Goal: Transaction & Acquisition: Purchase product/service

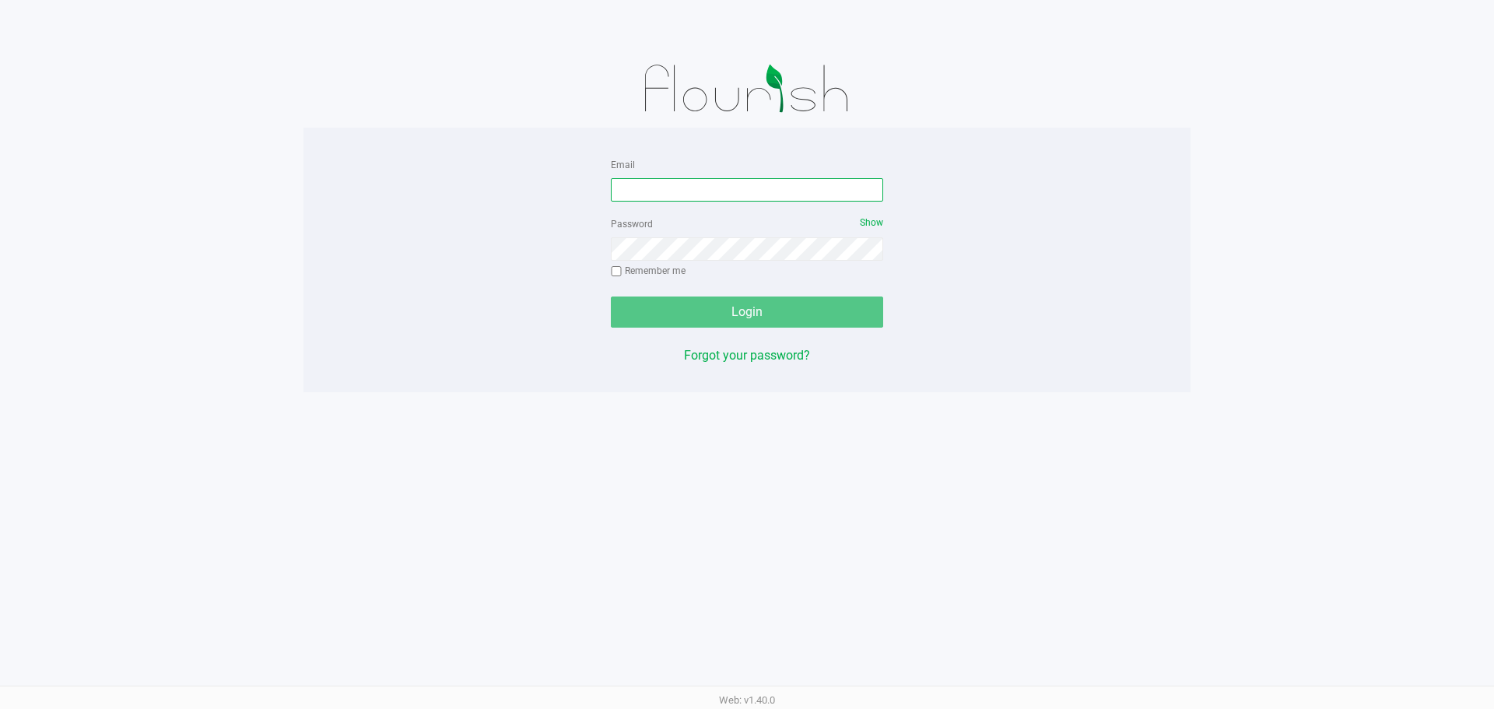
click at [759, 194] on input "Email" at bounding box center [747, 189] width 272 height 23
type input "[EMAIL_ADDRESS][DOMAIN_NAME]"
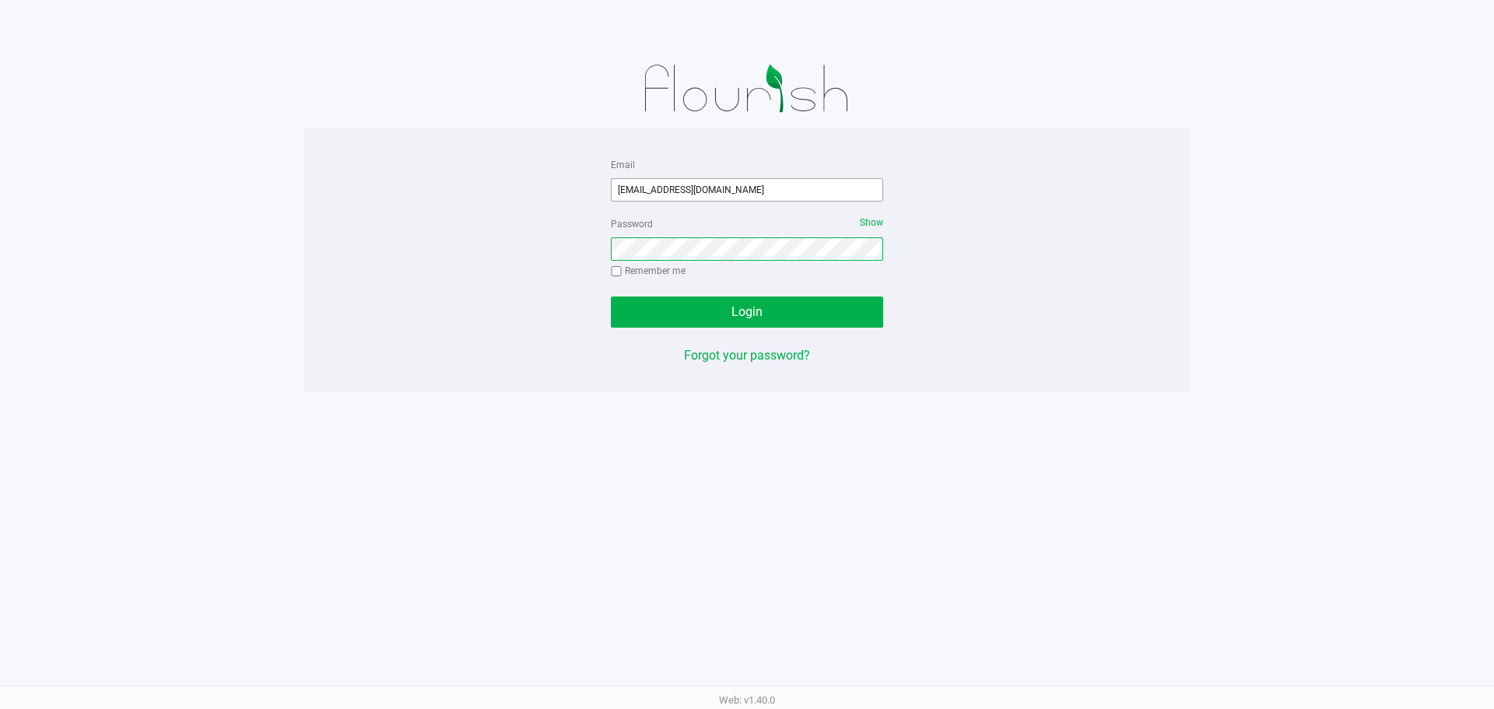
click at [611, 296] on button "Login" at bounding box center [747, 311] width 272 height 31
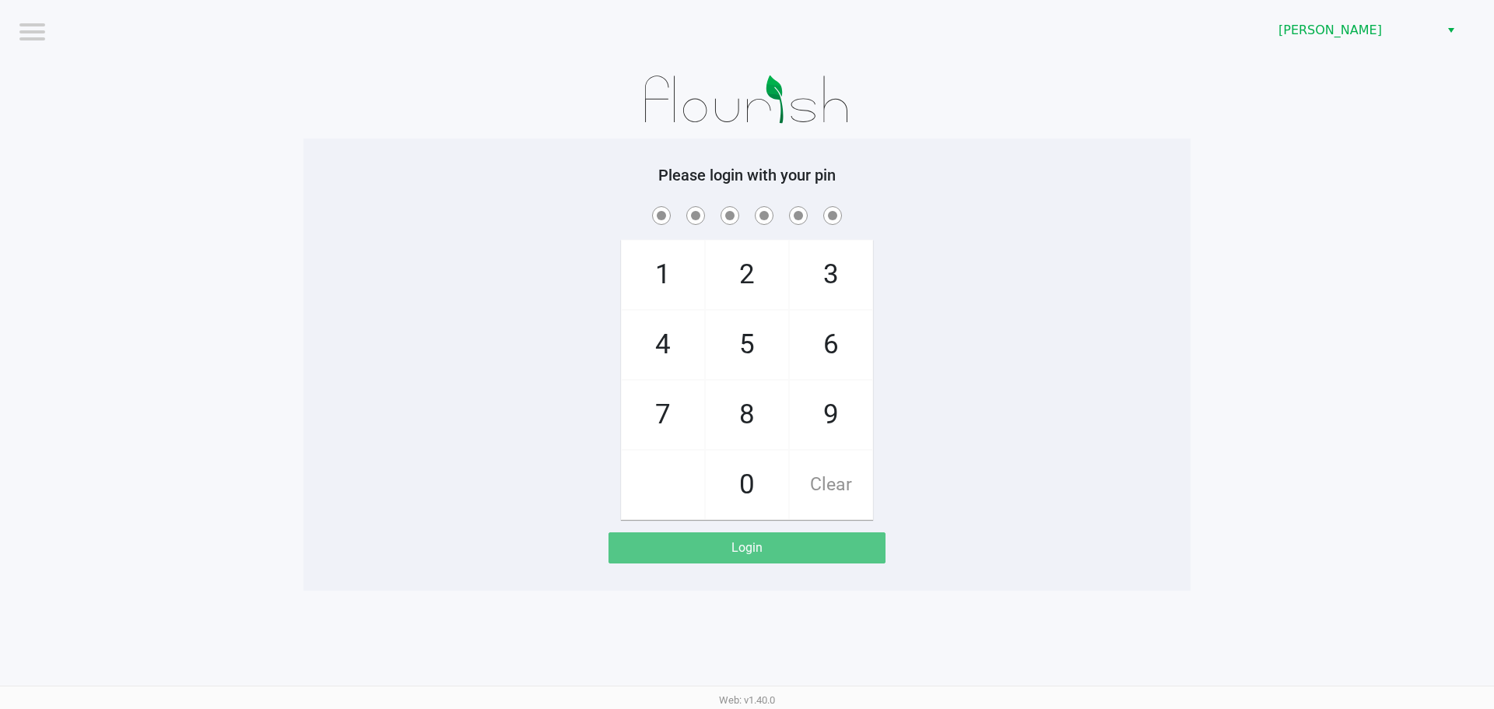
click at [915, 193] on div "Please login with your pin 1 4 7 2 5 8 0 3 6 9 Clear Login" at bounding box center [746, 365] width 887 height 398
checkbox input "true"
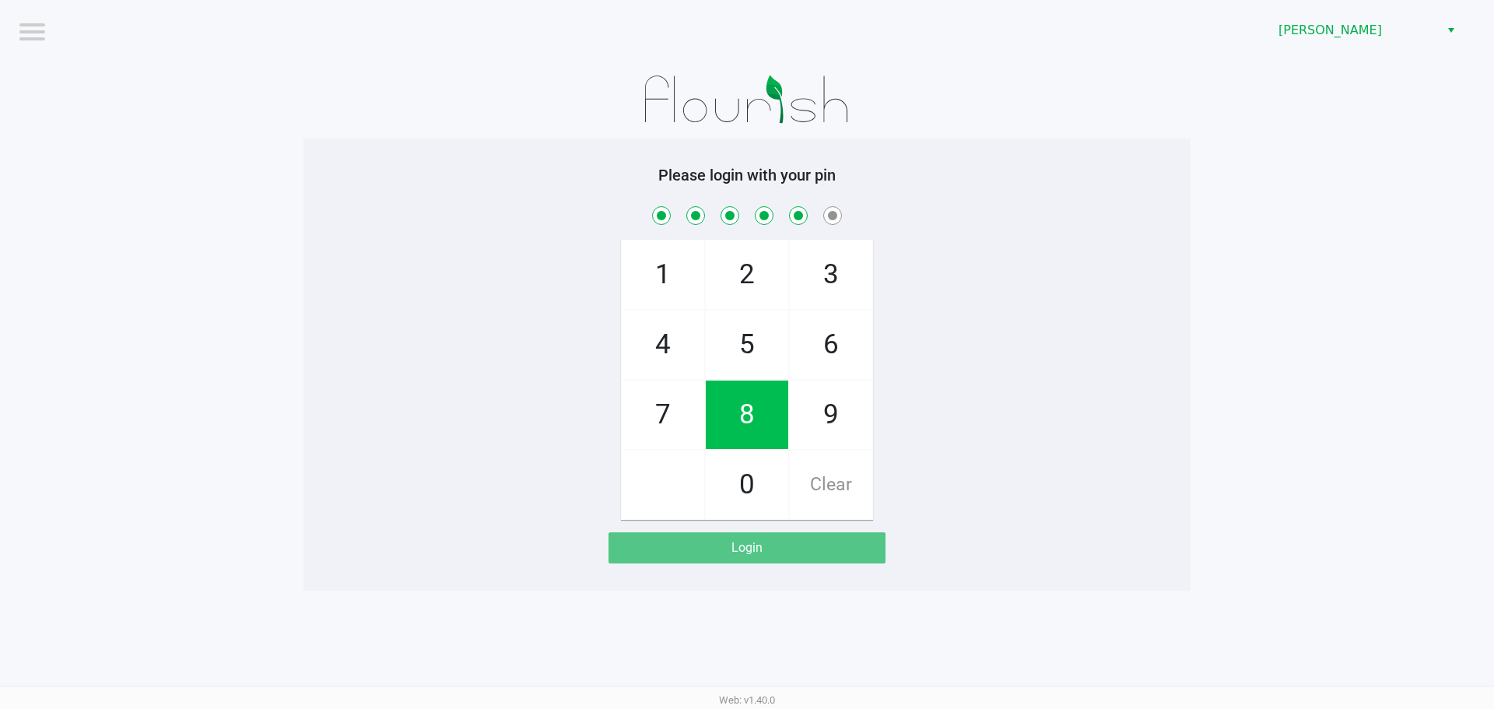
checkbox input "true"
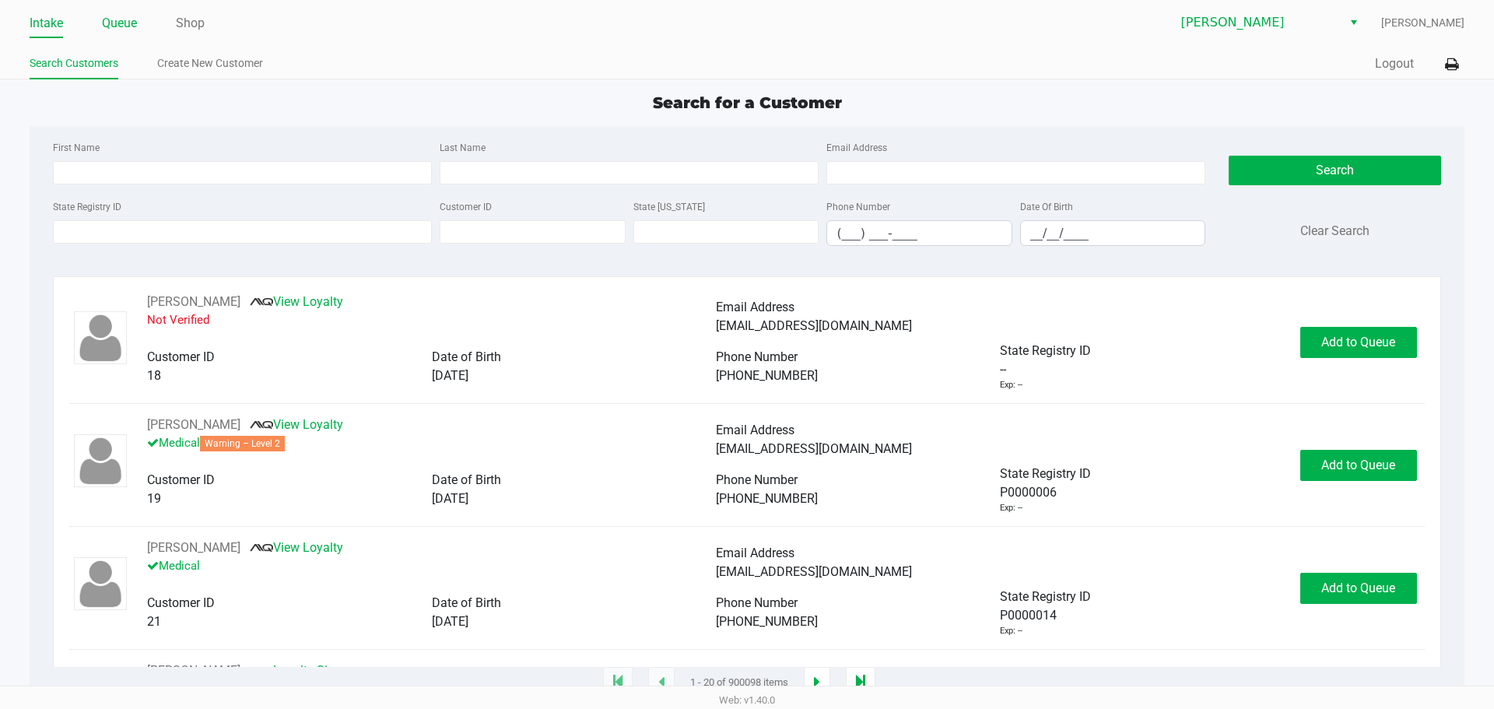
click at [124, 20] on link "Queue" at bounding box center [119, 23] width 35 height 22
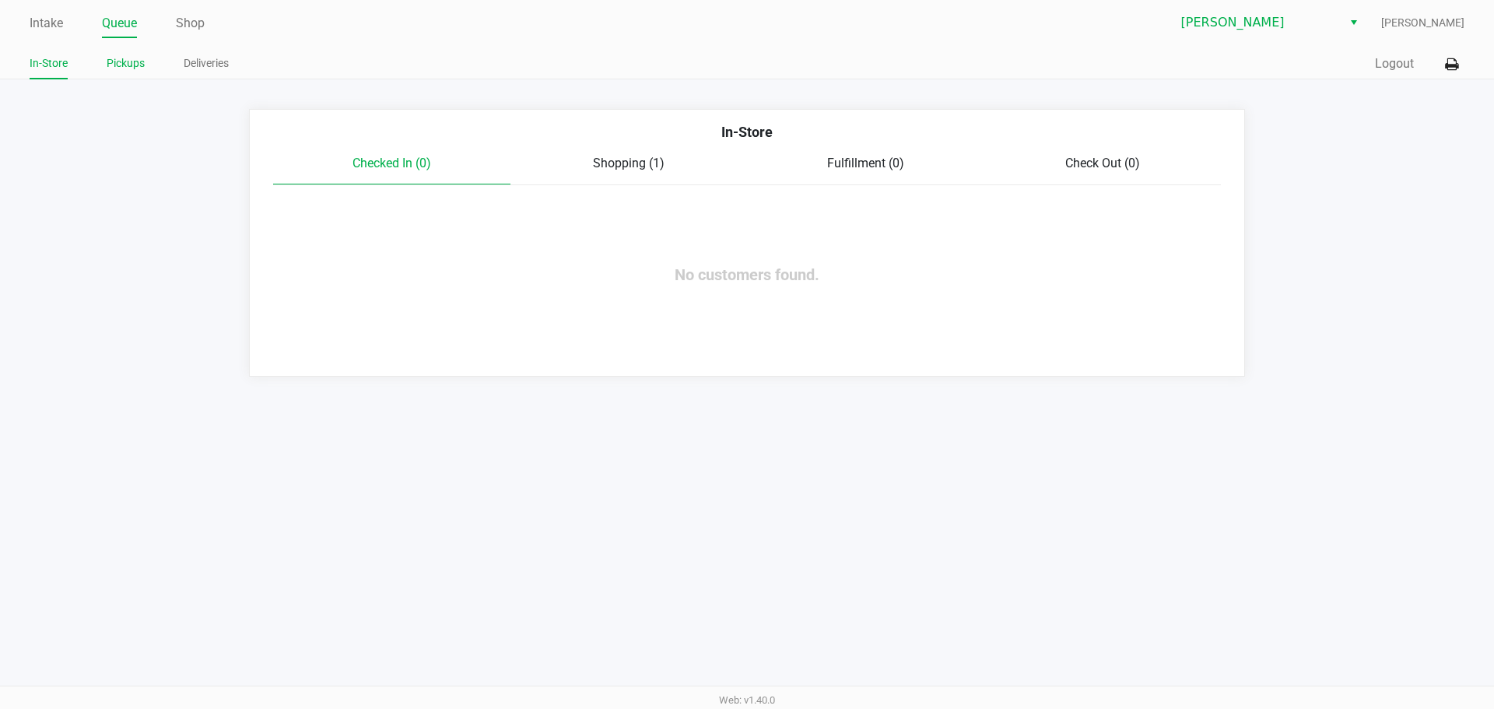
click at [131, 53] on li "Pickups" at bounding box center [126, 65] width 38 height 27
click at [131, 58] on link "Pickups" at bounding box center [126, 63] width 38 height 19
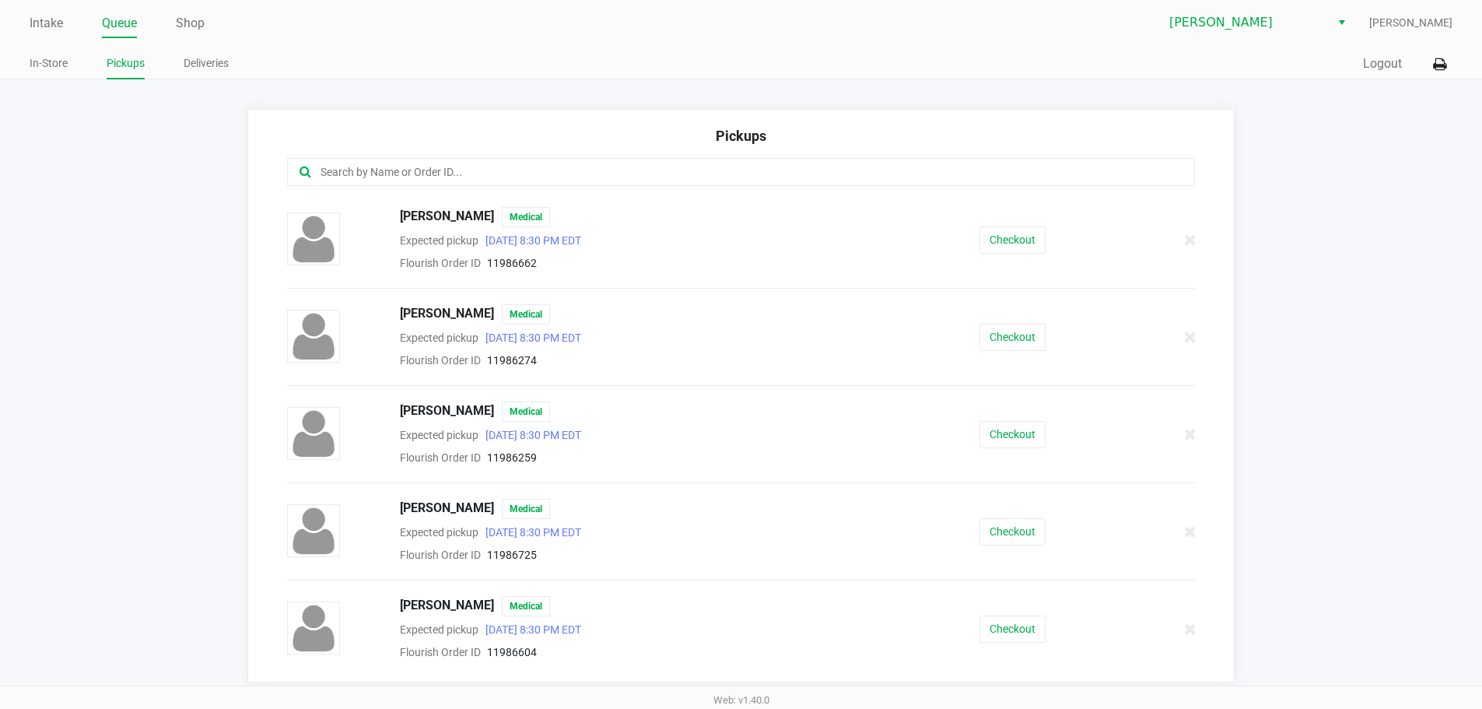
scroll to position [286, 0]
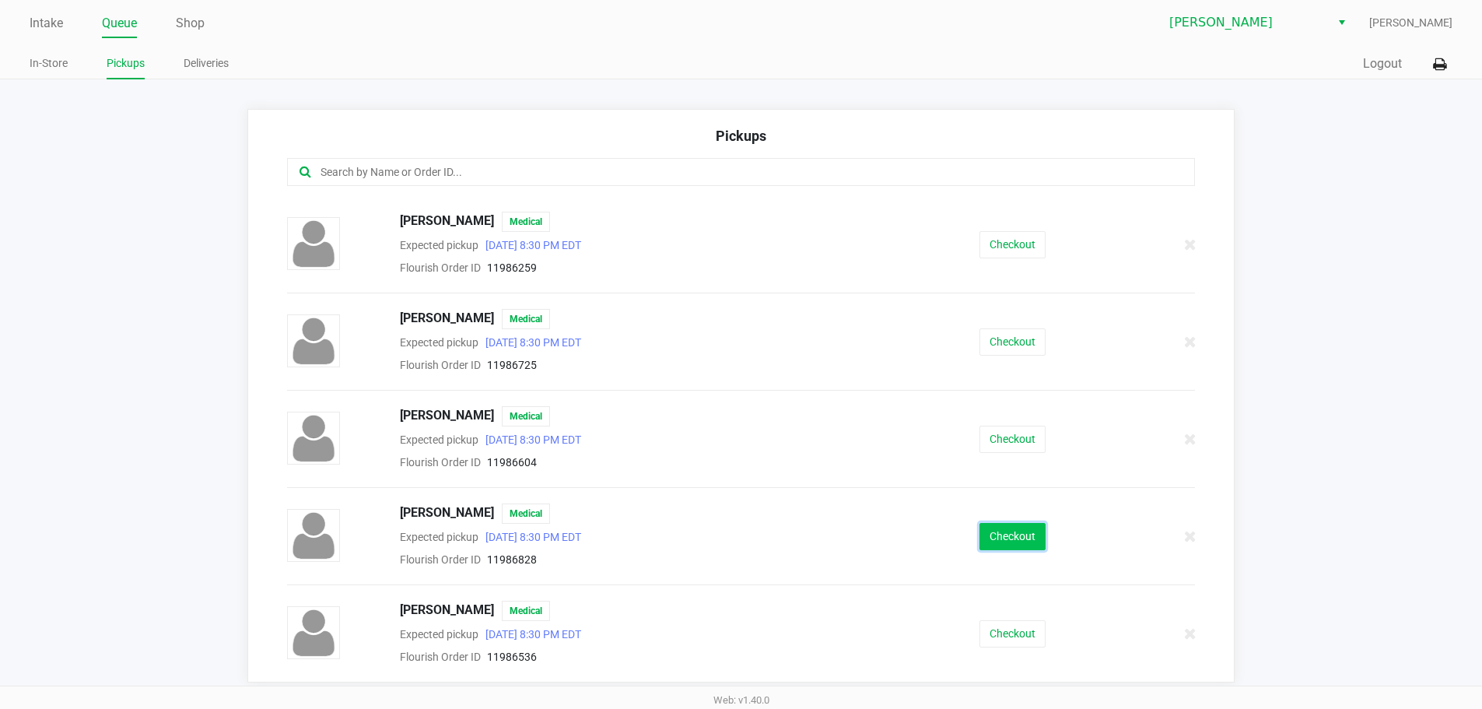
click at [1016, 540] on button "Checkout" at bounding box center [1012, 536] width 66 height 27
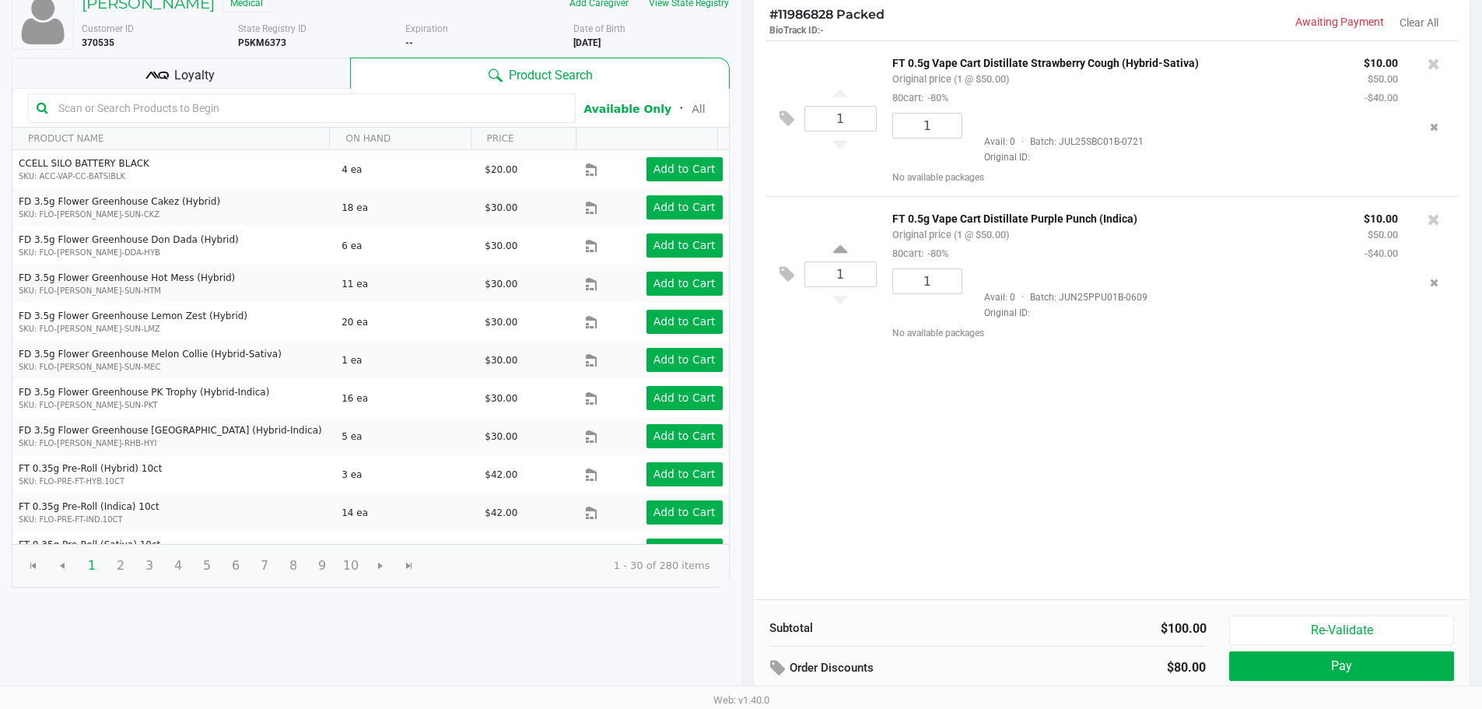
scroll to position [159, 0]
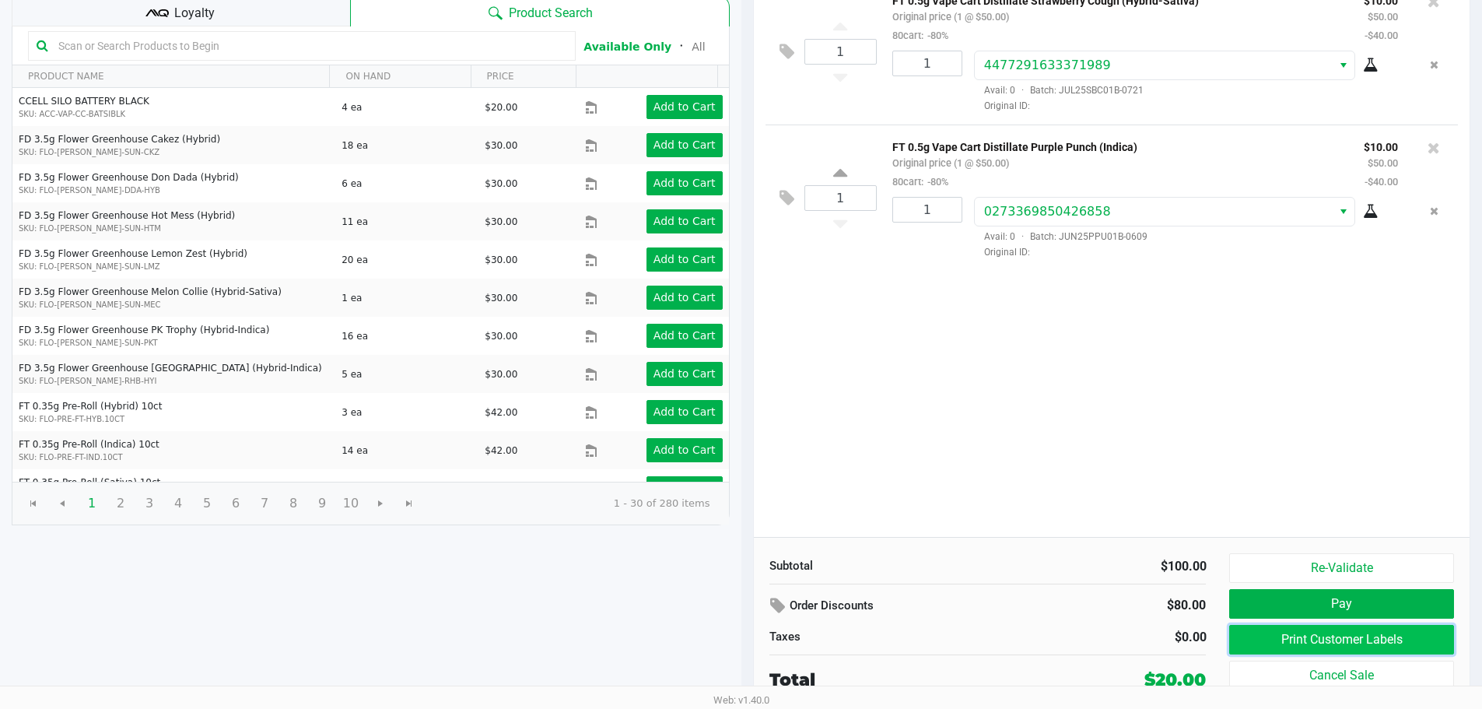
click at [1344, 634] on button "Print Customer Labels" at bounding box center [1341, 640] width 224 height 30
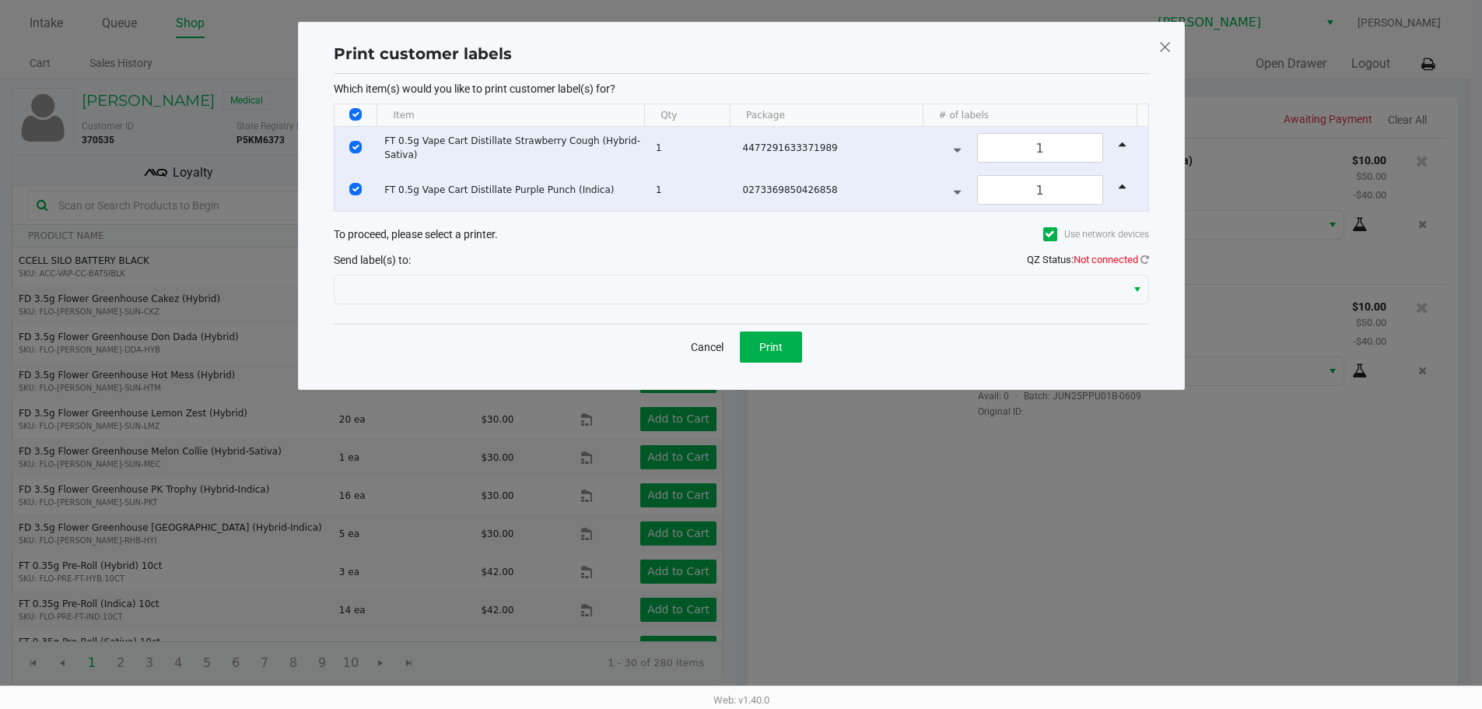
scroll to position [0, 0]
click at [1151, 259] on icon at bounding box center [1150, 259] width 9 height 10
click at [1147, 260] on span "QZ Status: Not connected" at bounding box center [1093, 260] width 122 height 12
click at [1149, 260] on icon at bounding box center [1150, 259] width 9 height 10
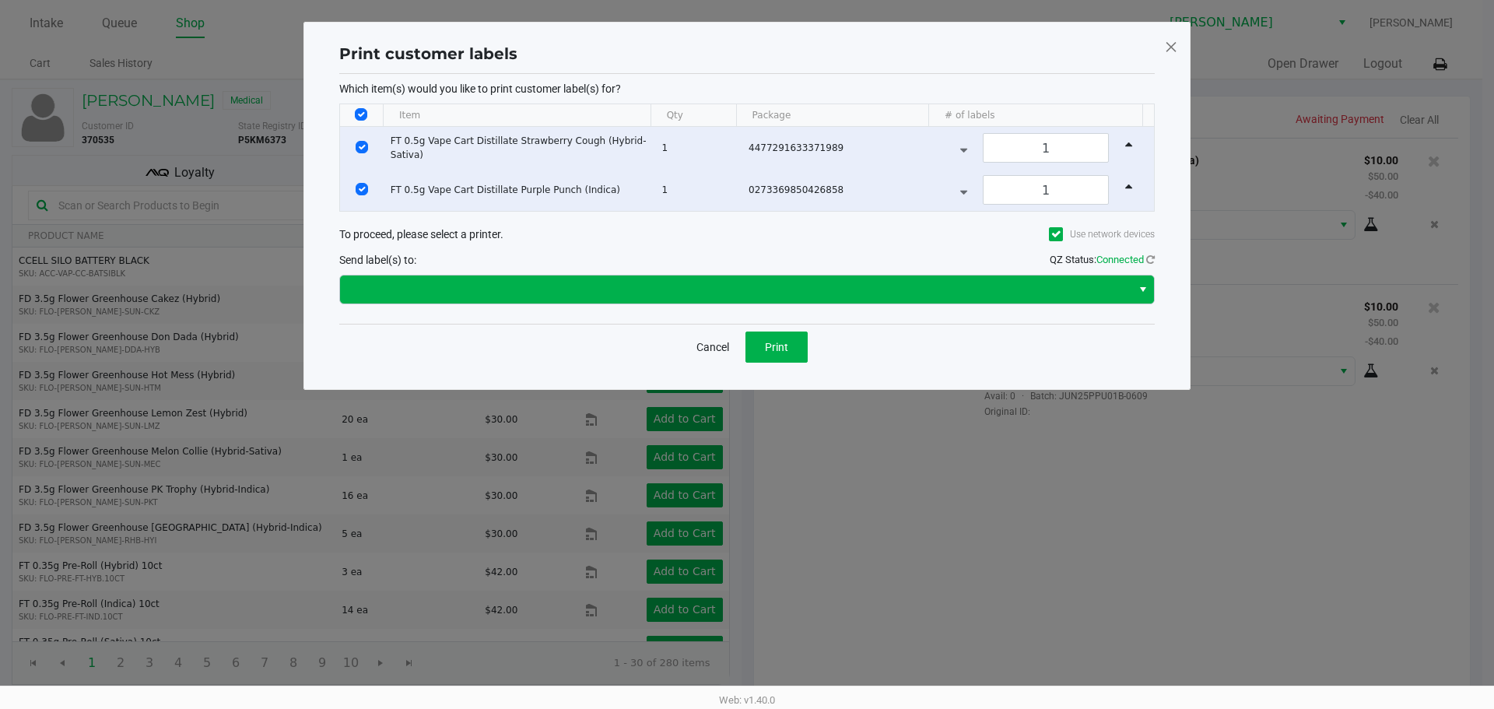
click at [1141, 285] on span "Select" at bounding box center [1143, 289] width 12 height 19
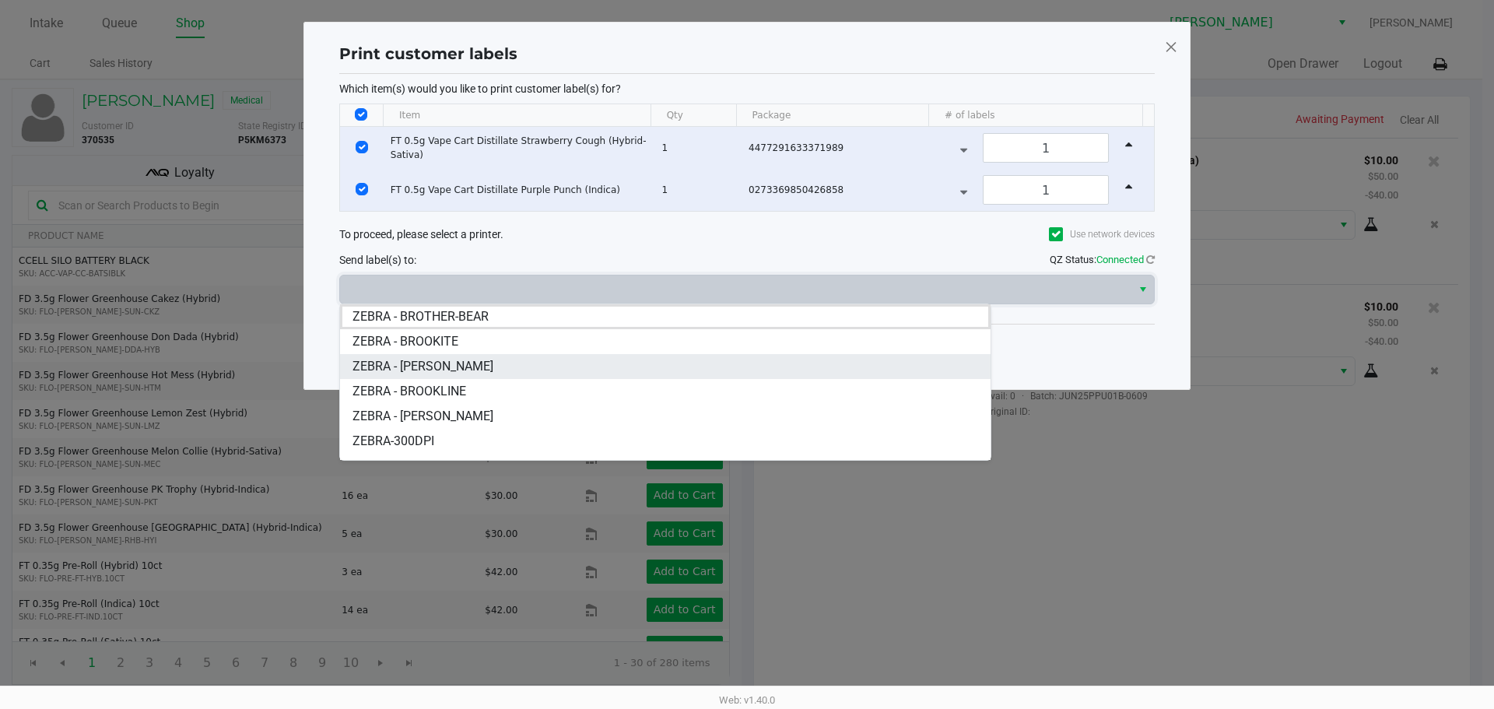
click at [492, 368] on li "ZEBRA - [PERSON_NAME]" at bounding box center [665, 366] width 650 height 25
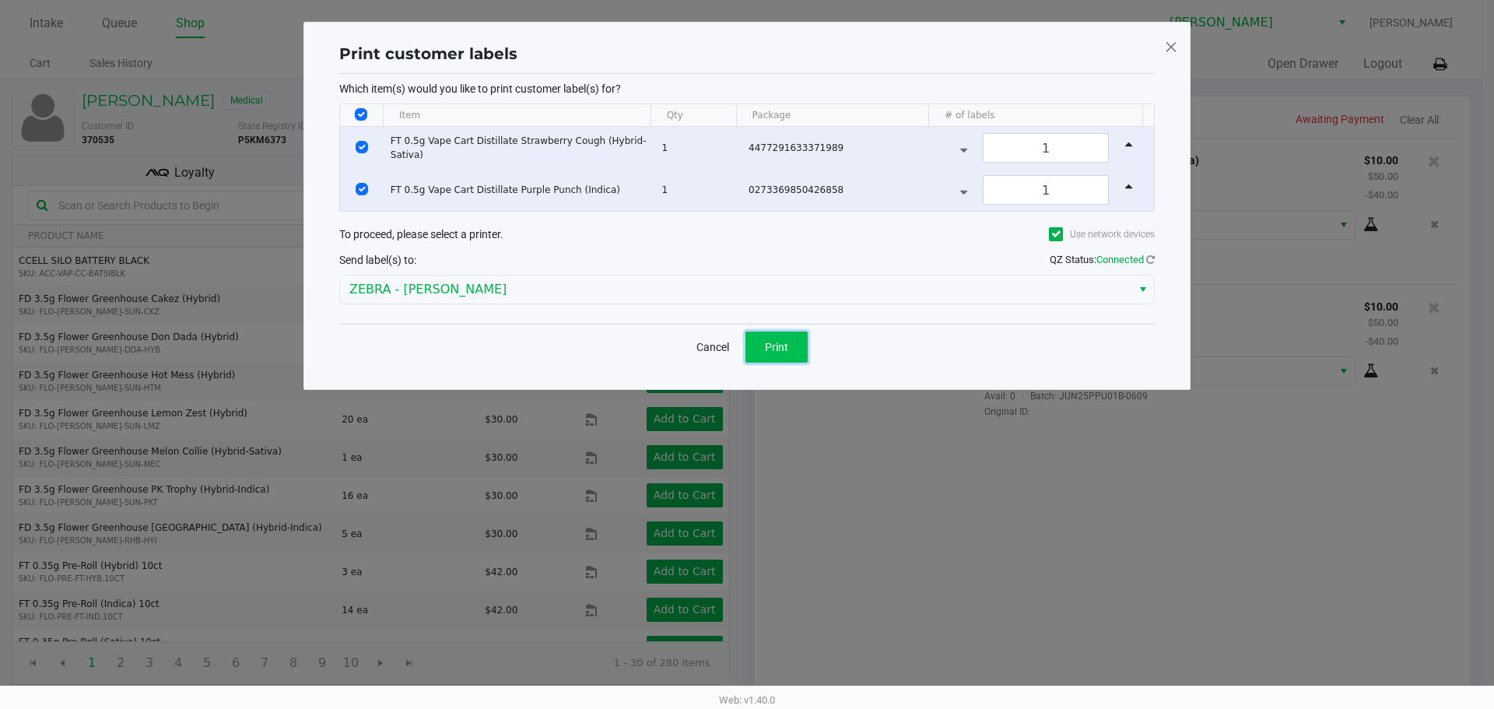
click at [785, 341] on span "Print" at bounding box center [776, 347] width 23 height 12
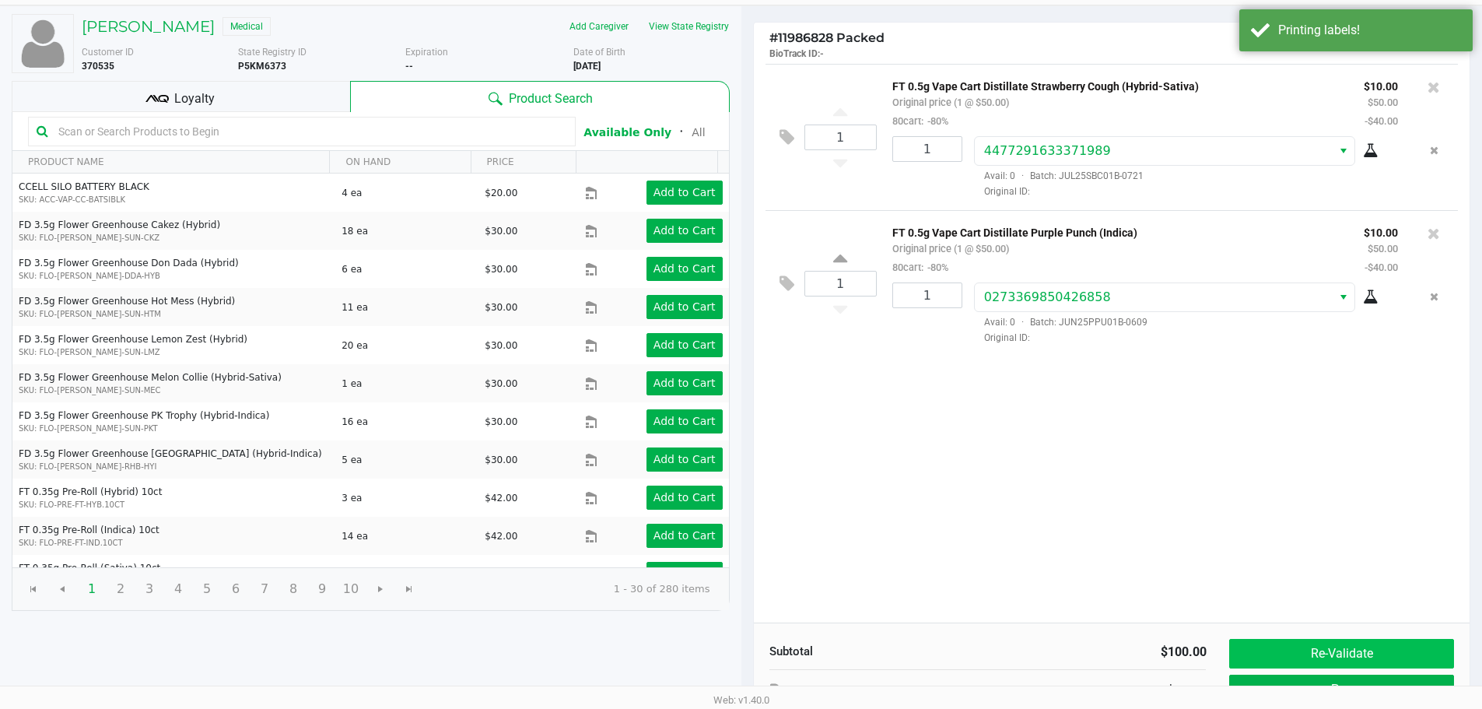
scroll to position [159, 0]
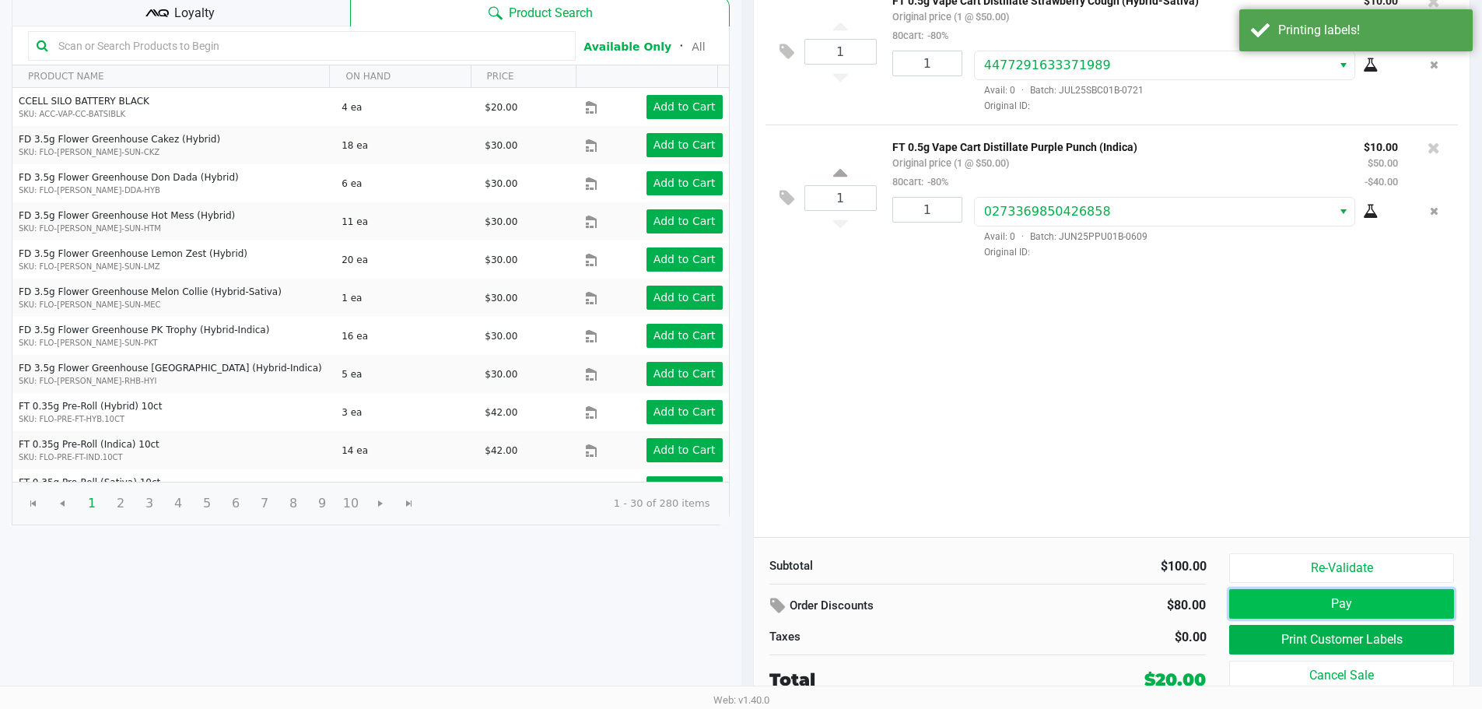
click at [1333, 605] on button "Pay" at bounding box center [1341, 604] width 224 height 30
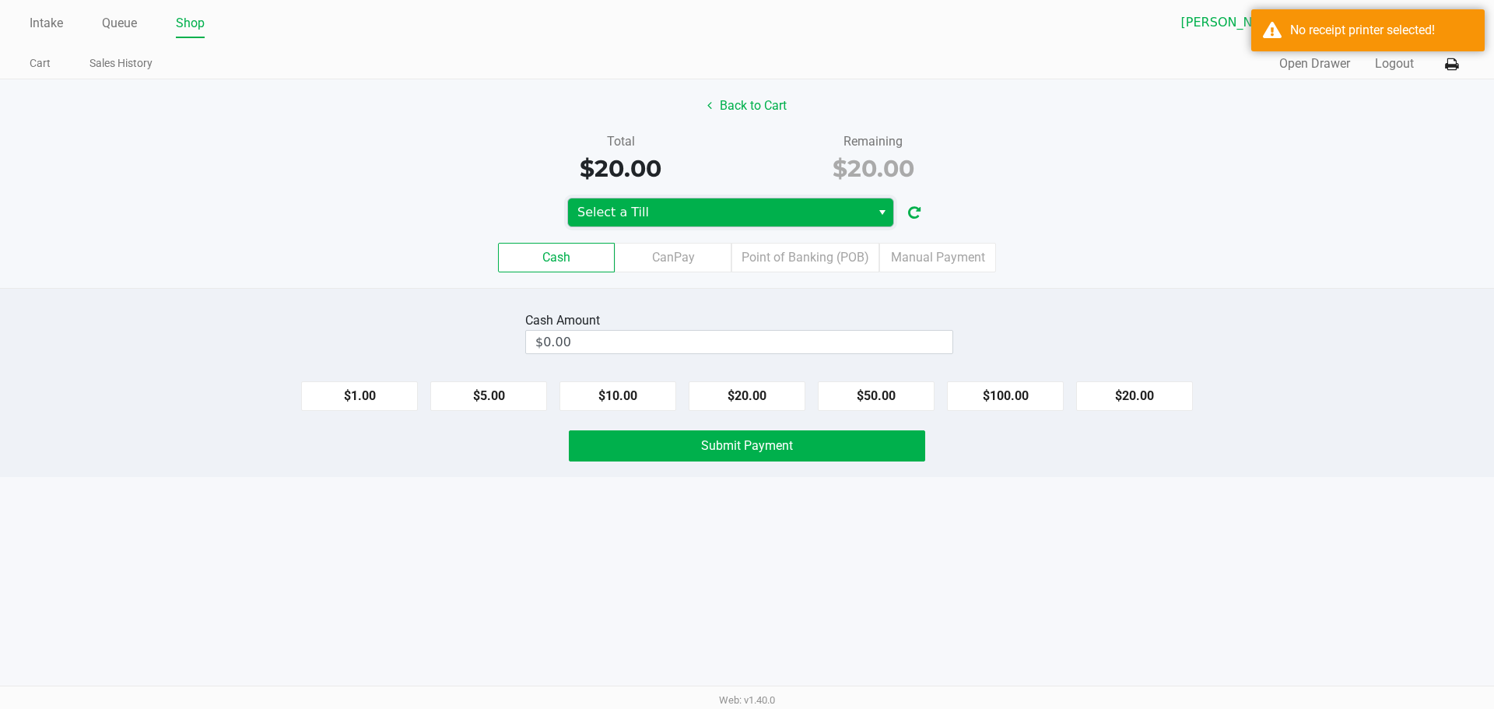
click at [838, 214] on span "Select a Till" at bounding box center [719, 212] width 284 height 19
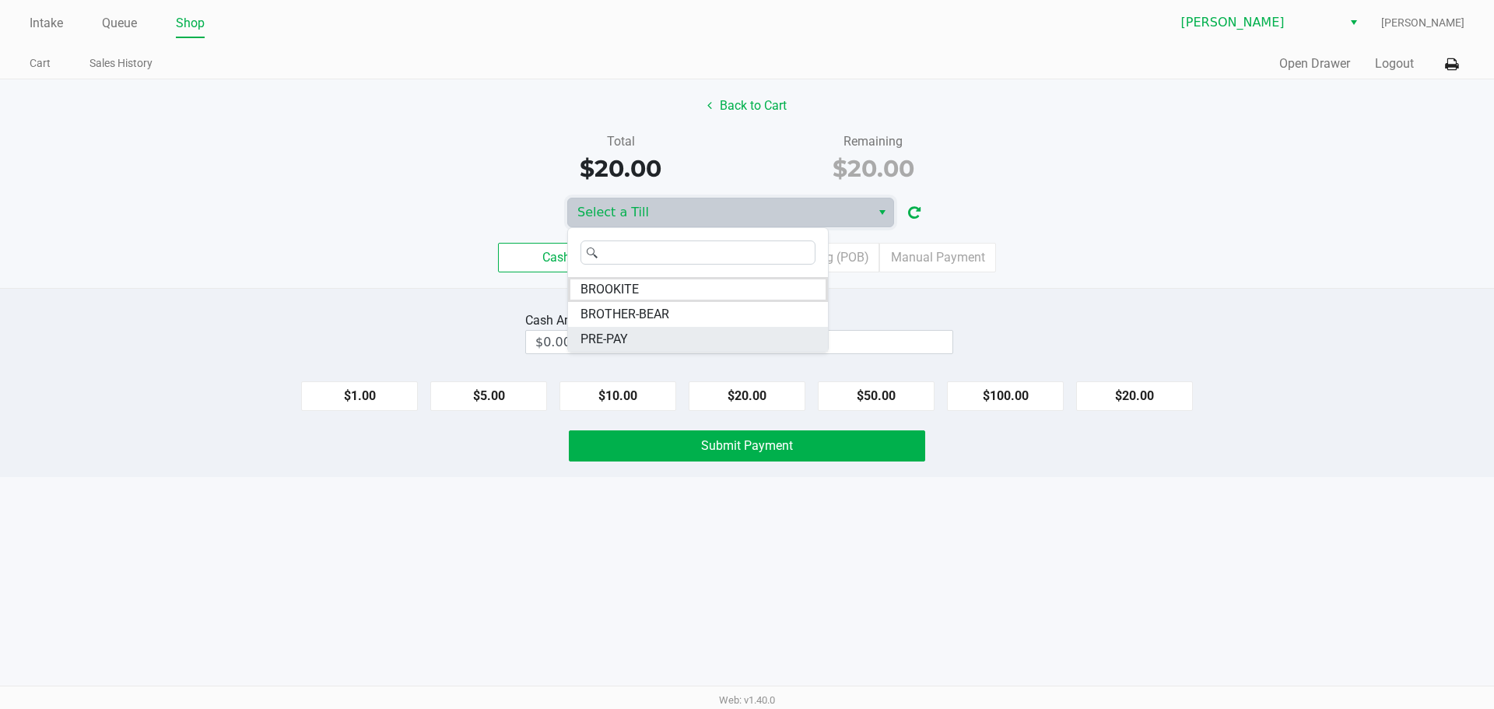
click at [689, 330] on li "PRE-PAY" at bounding box center [698, 339] width 260 height 25
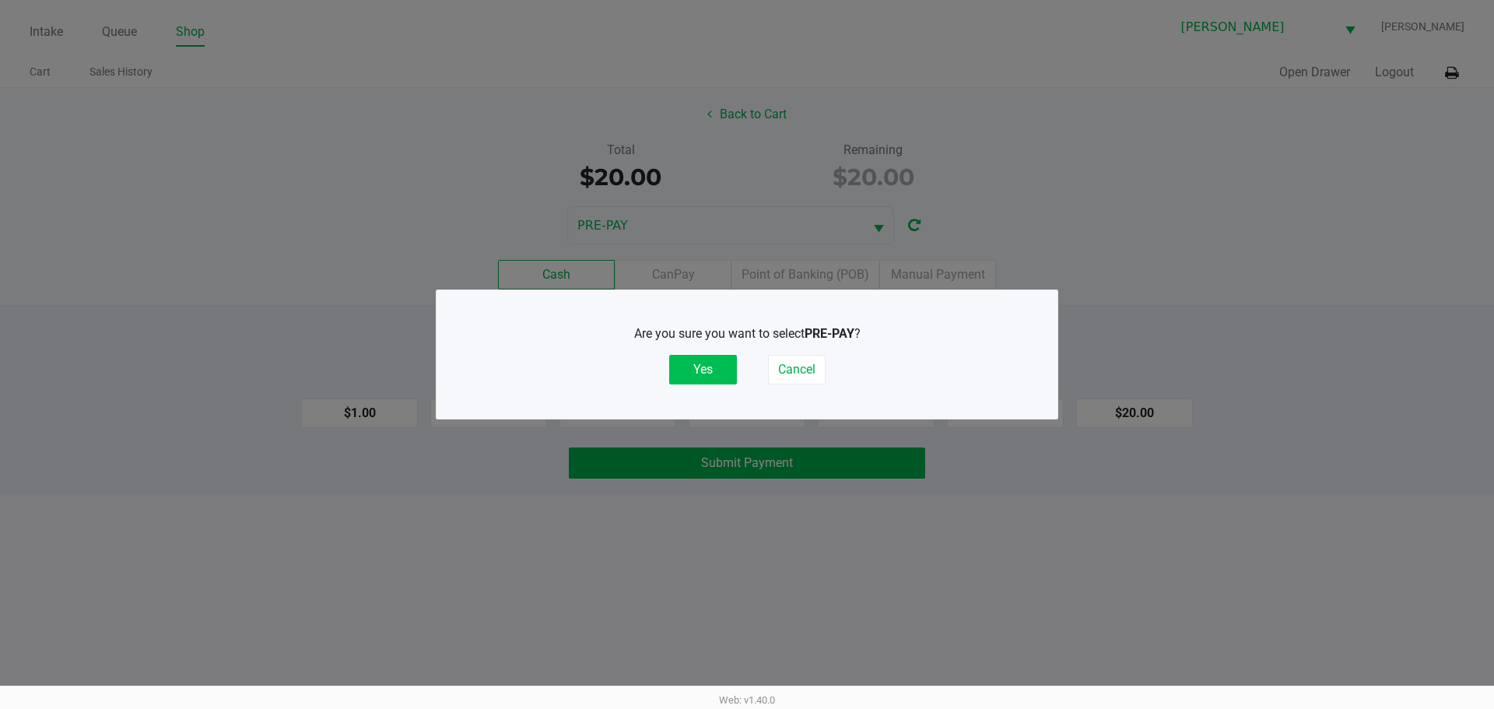
drag, startPoint x: 692, startPoint y: 370, endPoint x: 711, endPoint y: 368, distance: 19.6
click at [692, 370] on button "Yes" at bounding box center [703, 370] width 68 height 30
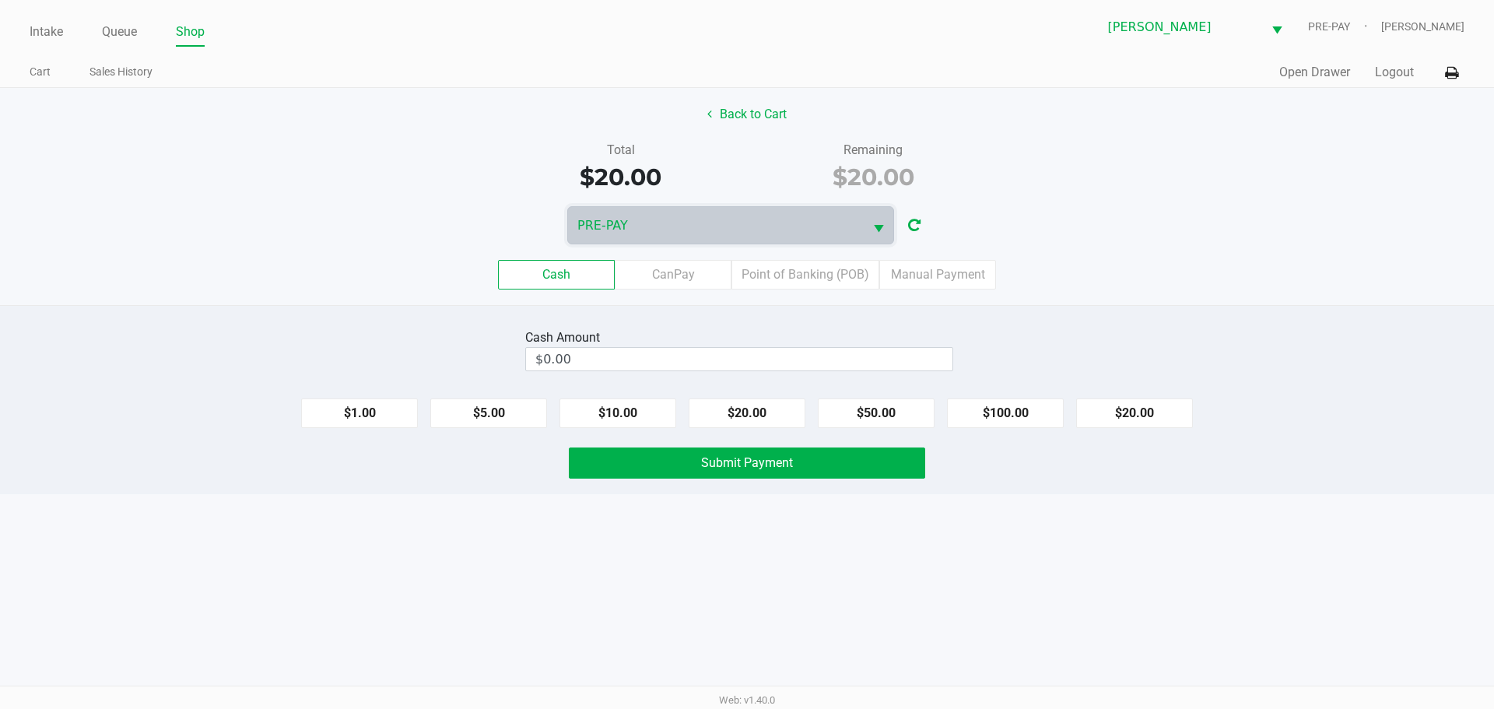
click at [963, 258] on div "Cash CanPay Point of Banking (POB) Manual Payment" at bounding box center [746, 274] width 1517 height 61
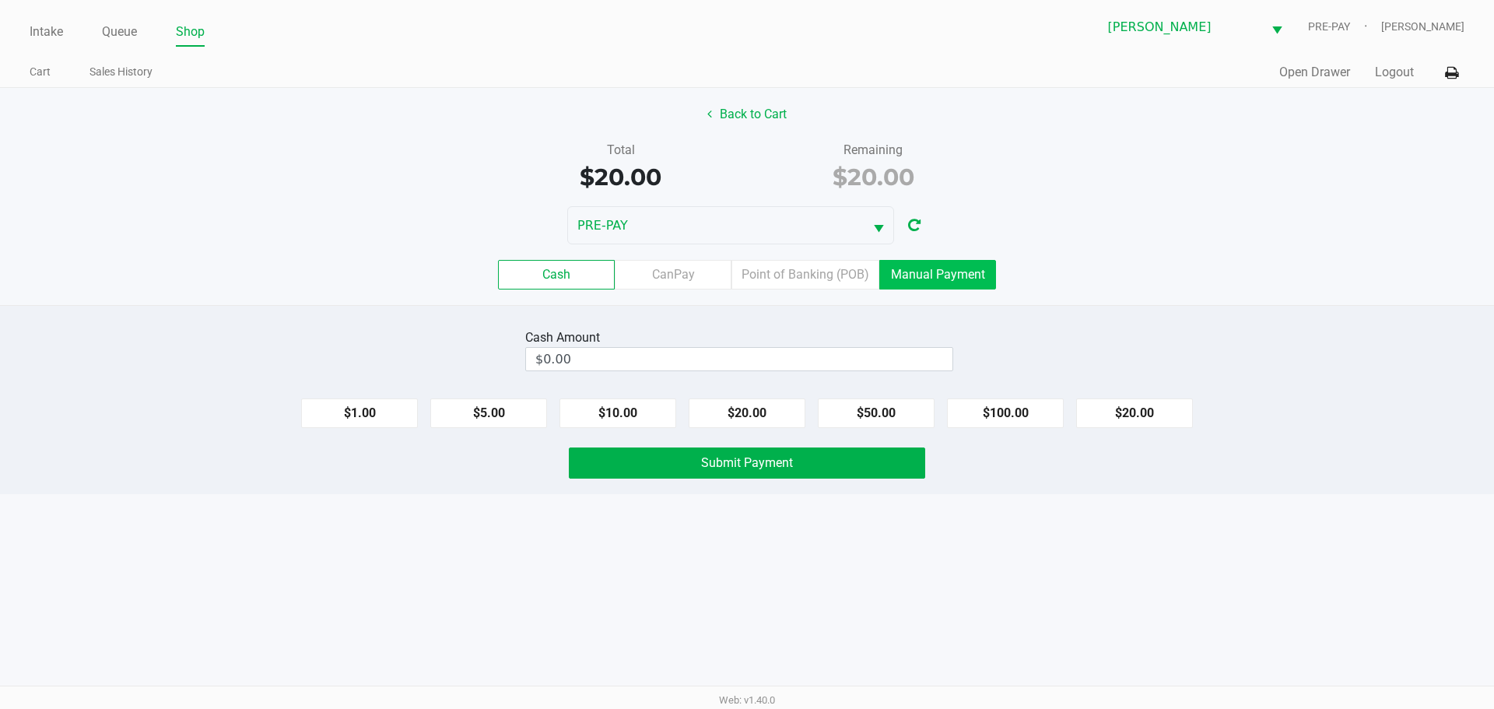
click at [954, 277] on label "Manual Payment" at bounding box center [937, 275] width 117 height 30
click at [0, 0] on 8 "Manual Payment" at bounding box center [0, 0] width 0 height 0
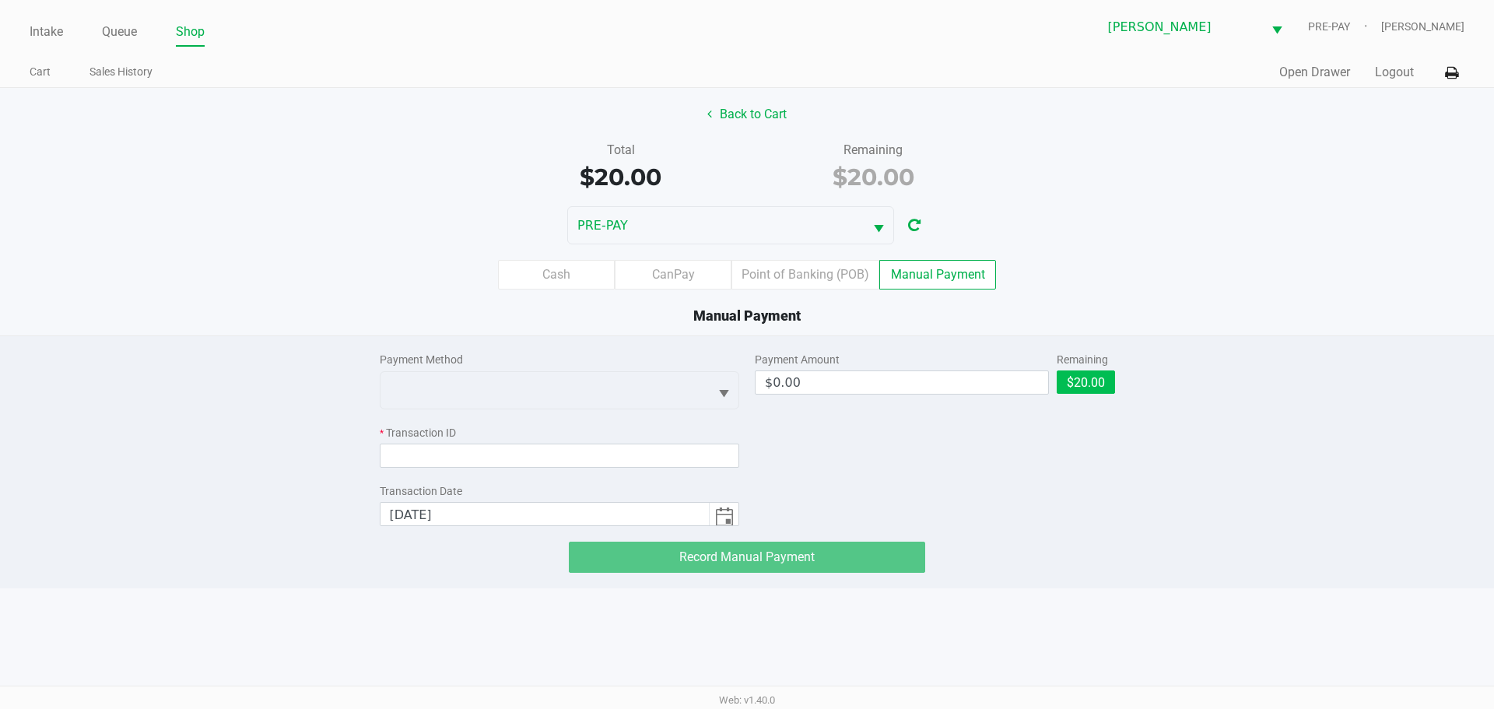
click at [1093, 396] on div "$20.00" at bounding box center [1086, 387] width 58 height 35
click at [1077, 375] on button "$20.00" at bounding box center [1086, 381] width 58 height 23
type input "$20.00"
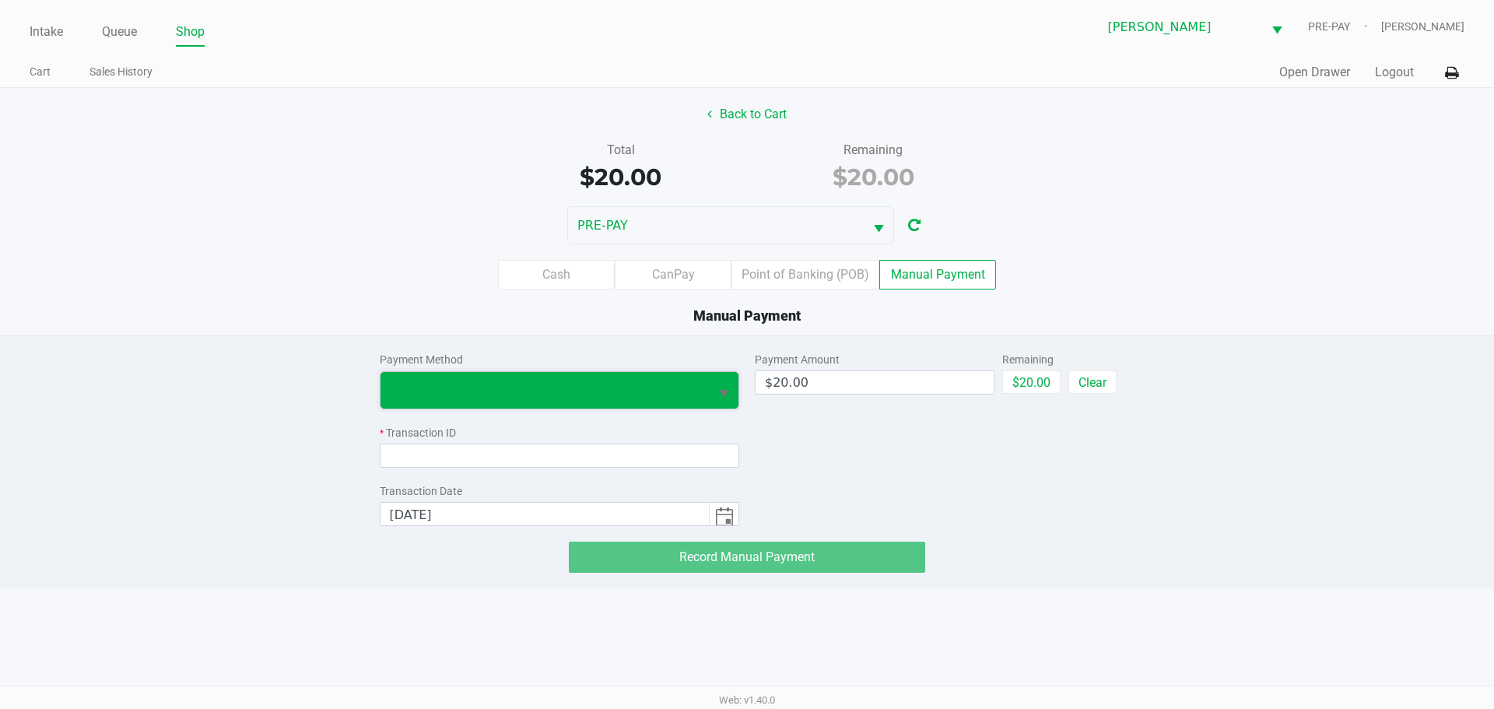
click at [629, 387] on span at bounding box center [545, 389] width 310 height 19
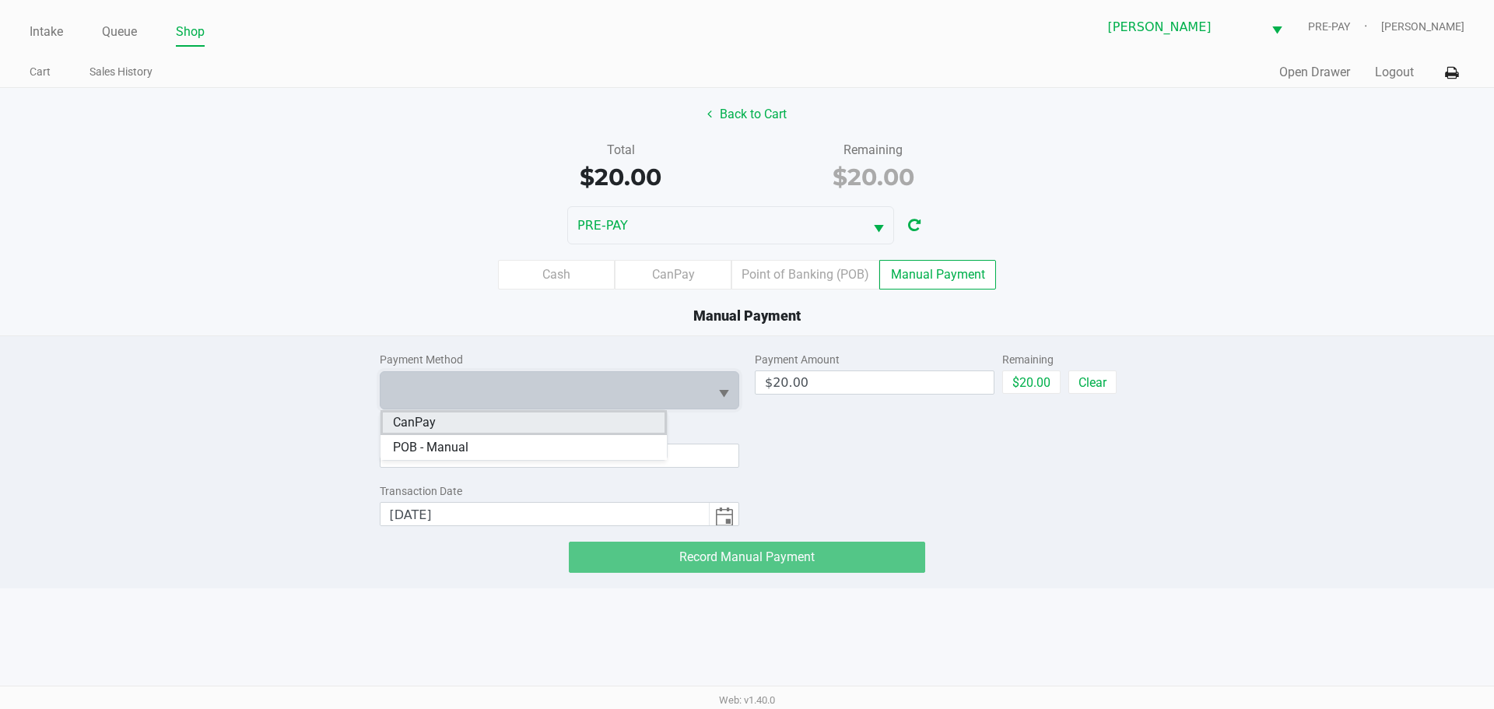
click at [597, 418] on li "CanPay" at bounding box center [523, 422] width 286 height 25
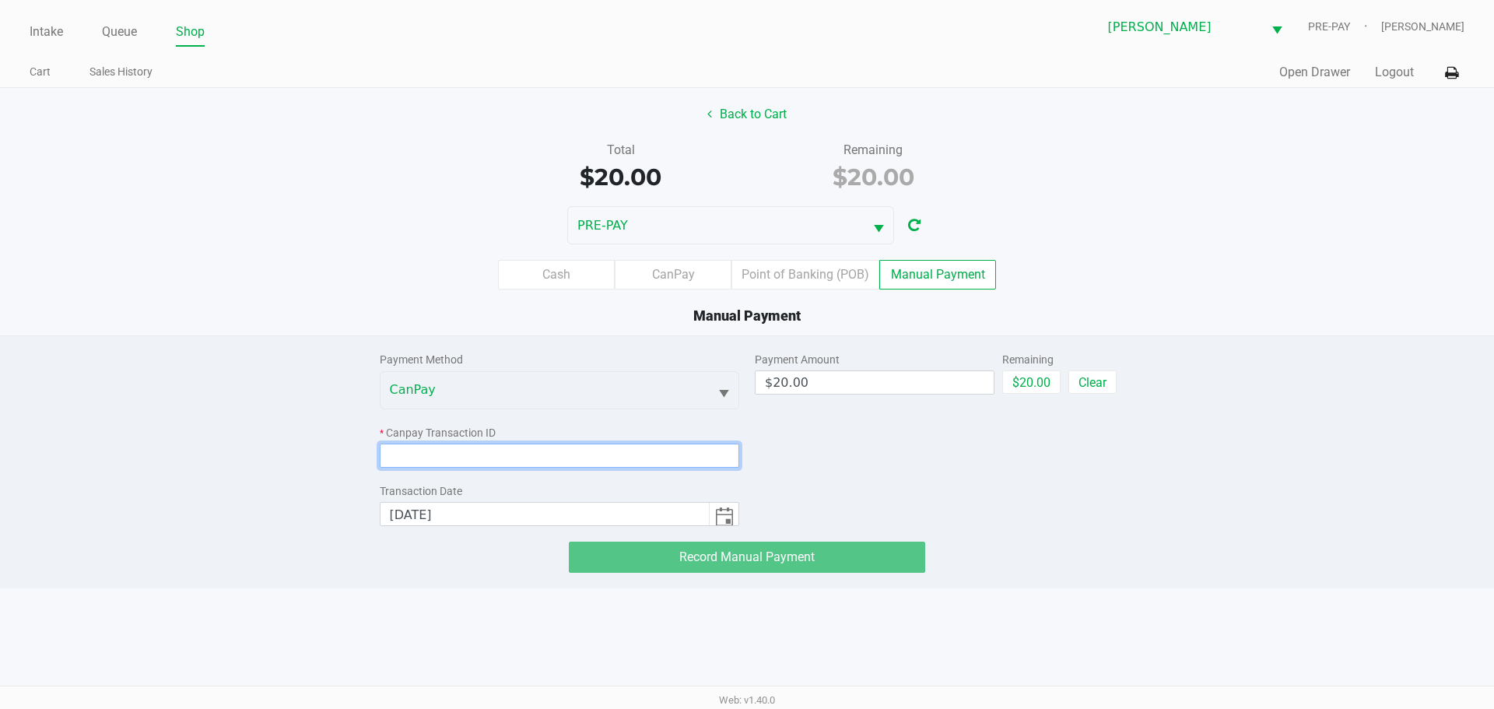
click at [600, 454] on input at bounding box center [560, 455] width 360 height 24
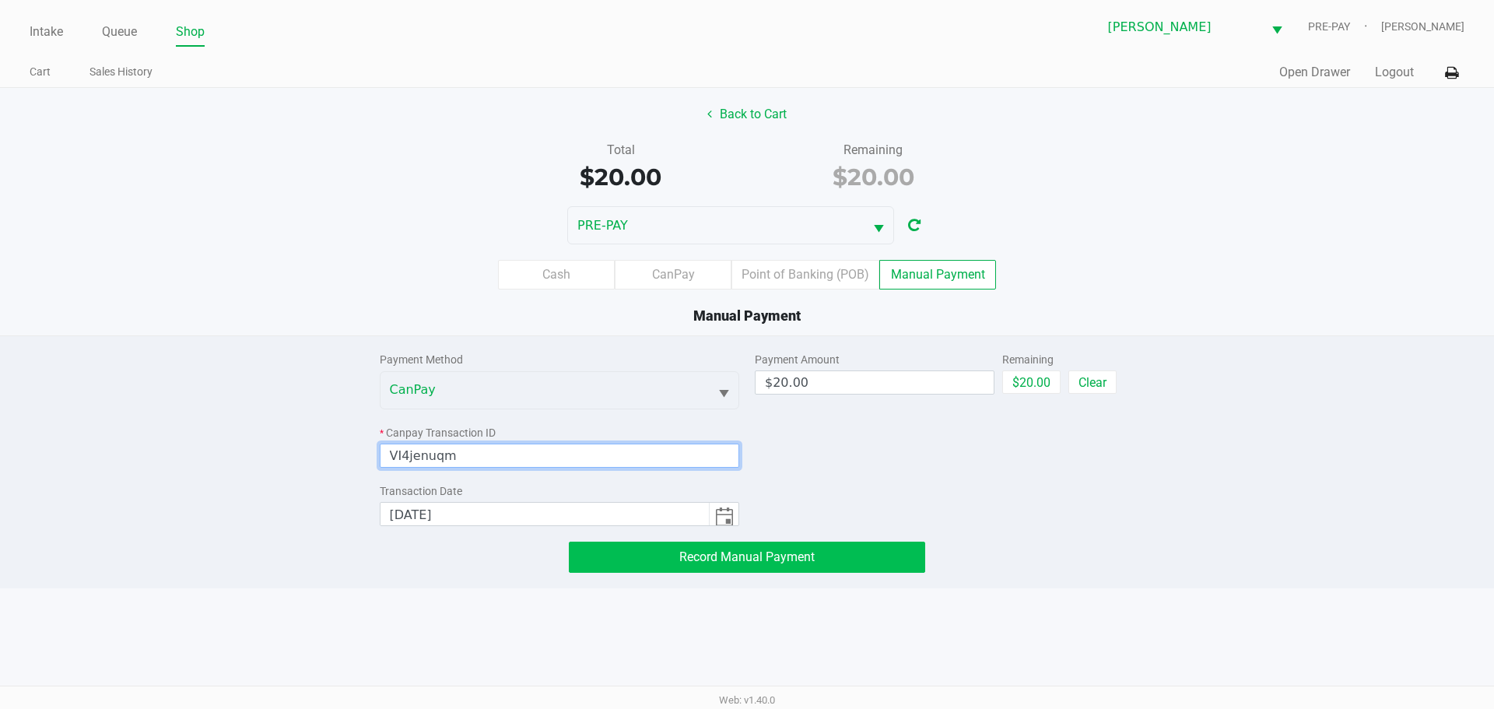
type input "VI4jenuqm"
click at [866, 559] on button "Record Manual Payment" at bounding box center [747, 556] width 356 height 31
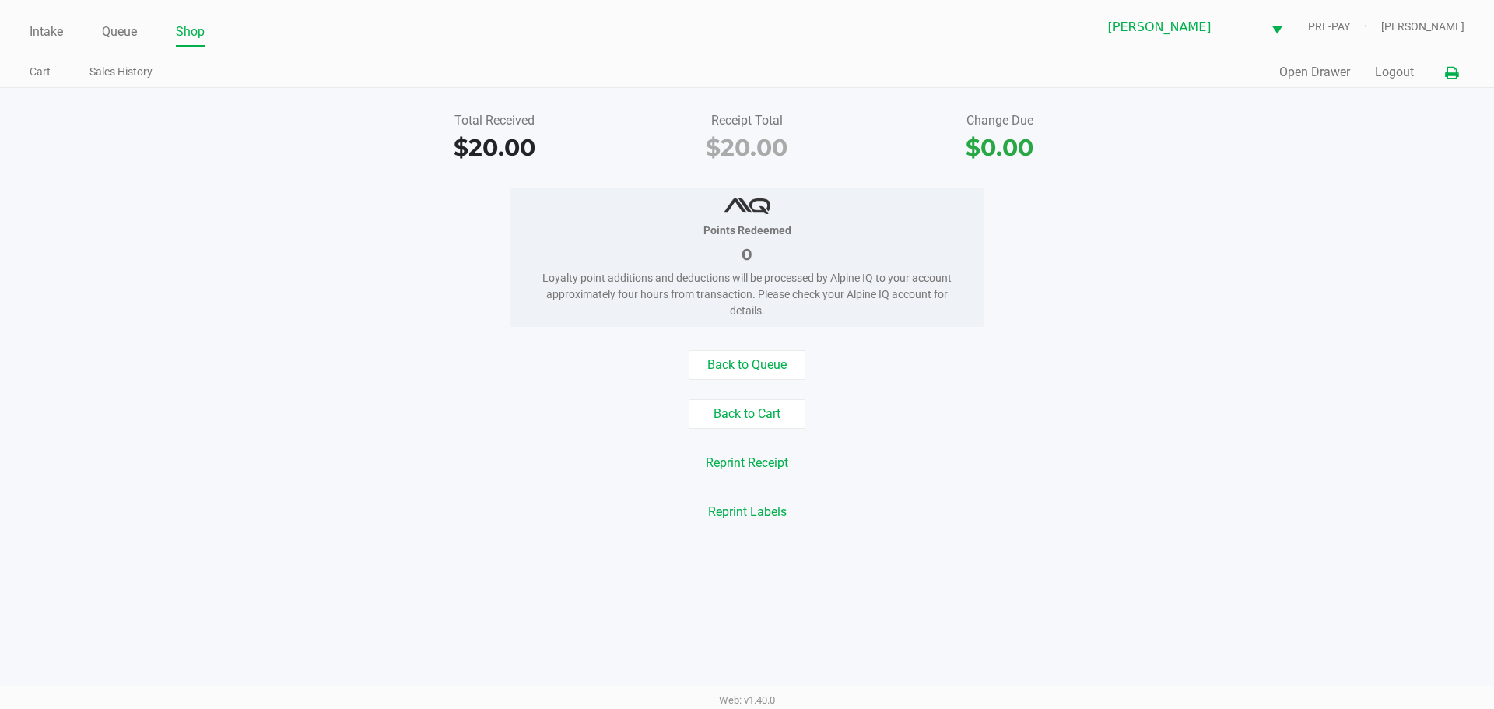
click at [1456, 75] on icon at bounding box center [1451, 73] width 13 height 11
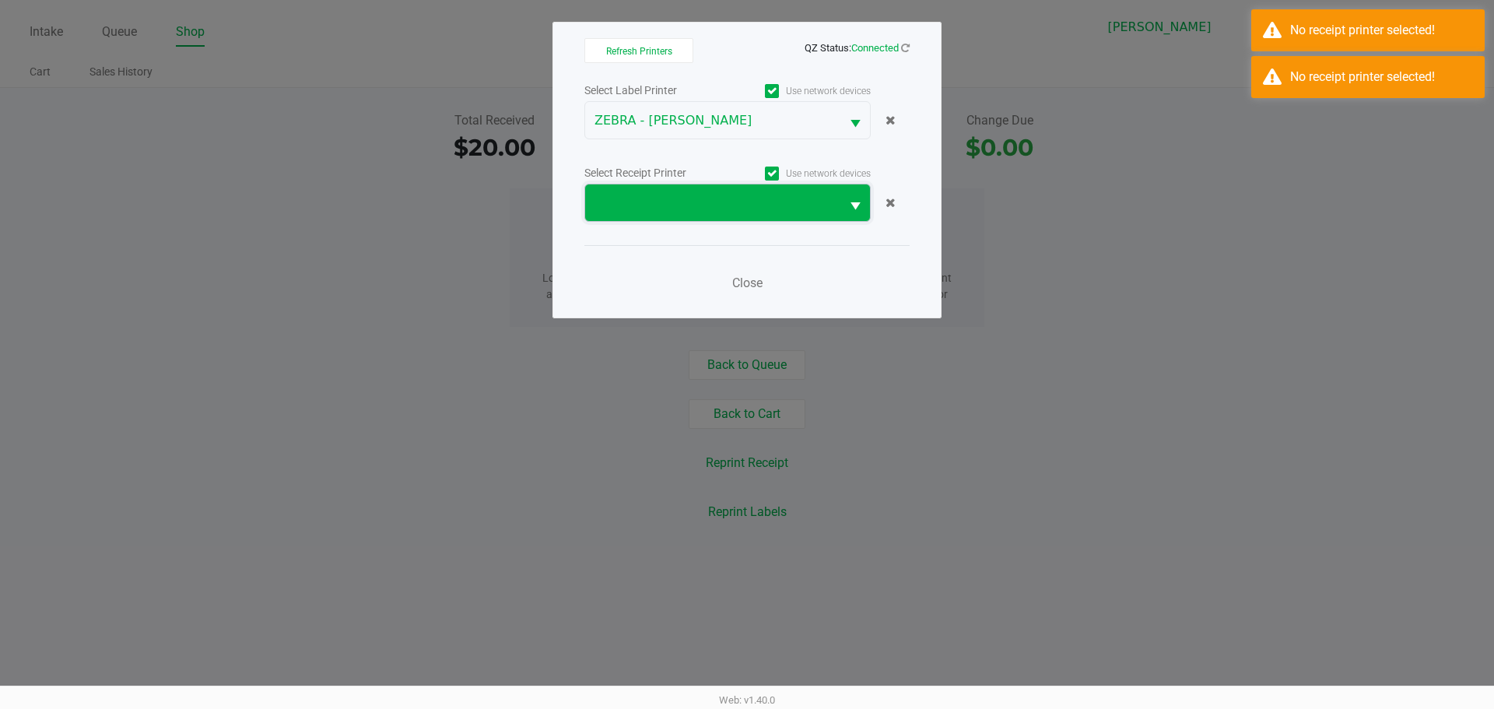
click at [818, 203] on span at bounding box center [712, 203] width 237 height 19
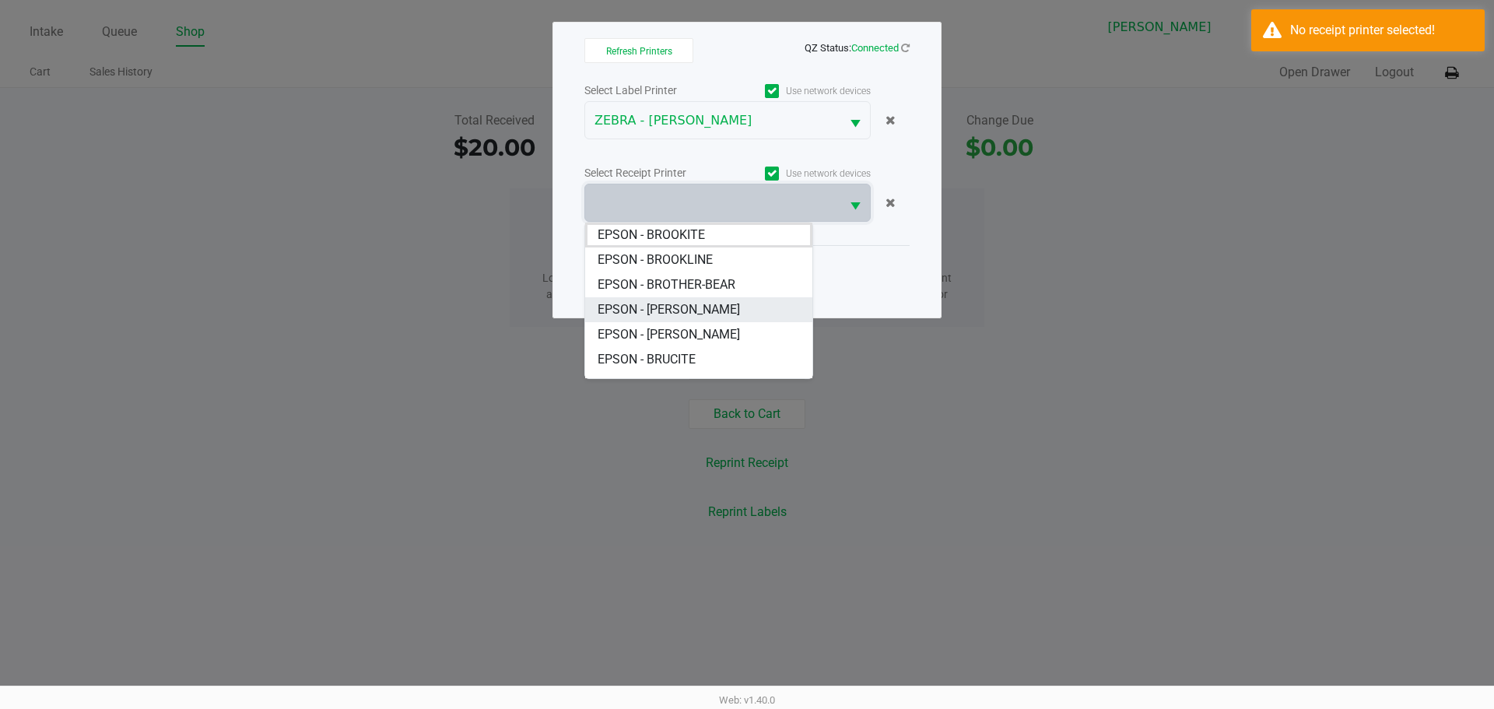
click at [722, 309] on span "EPSON - [PERSON_NAME]" at bounding box center [669, 309] width 142 height 19
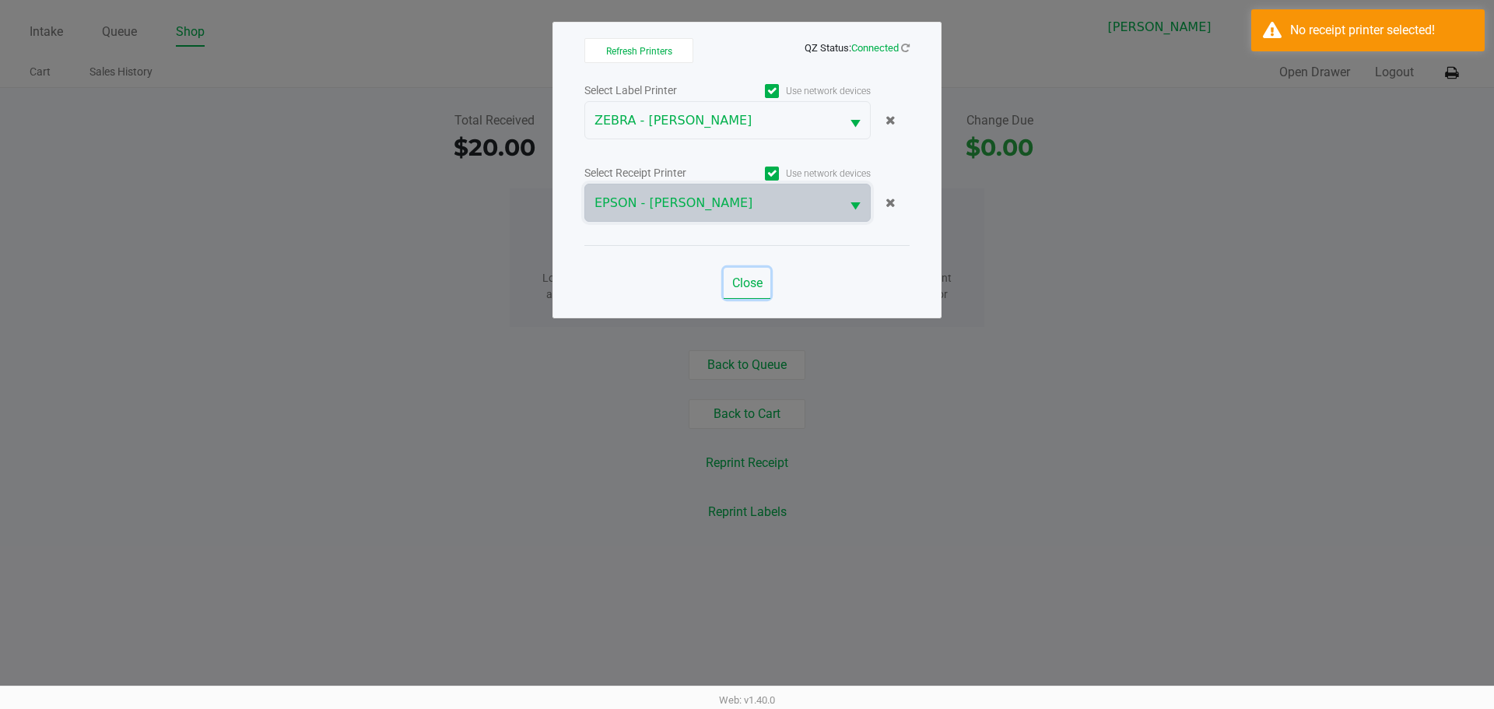
click at [738, 279] on span "Close" at bounding box center [747, 282] width 30 height 15
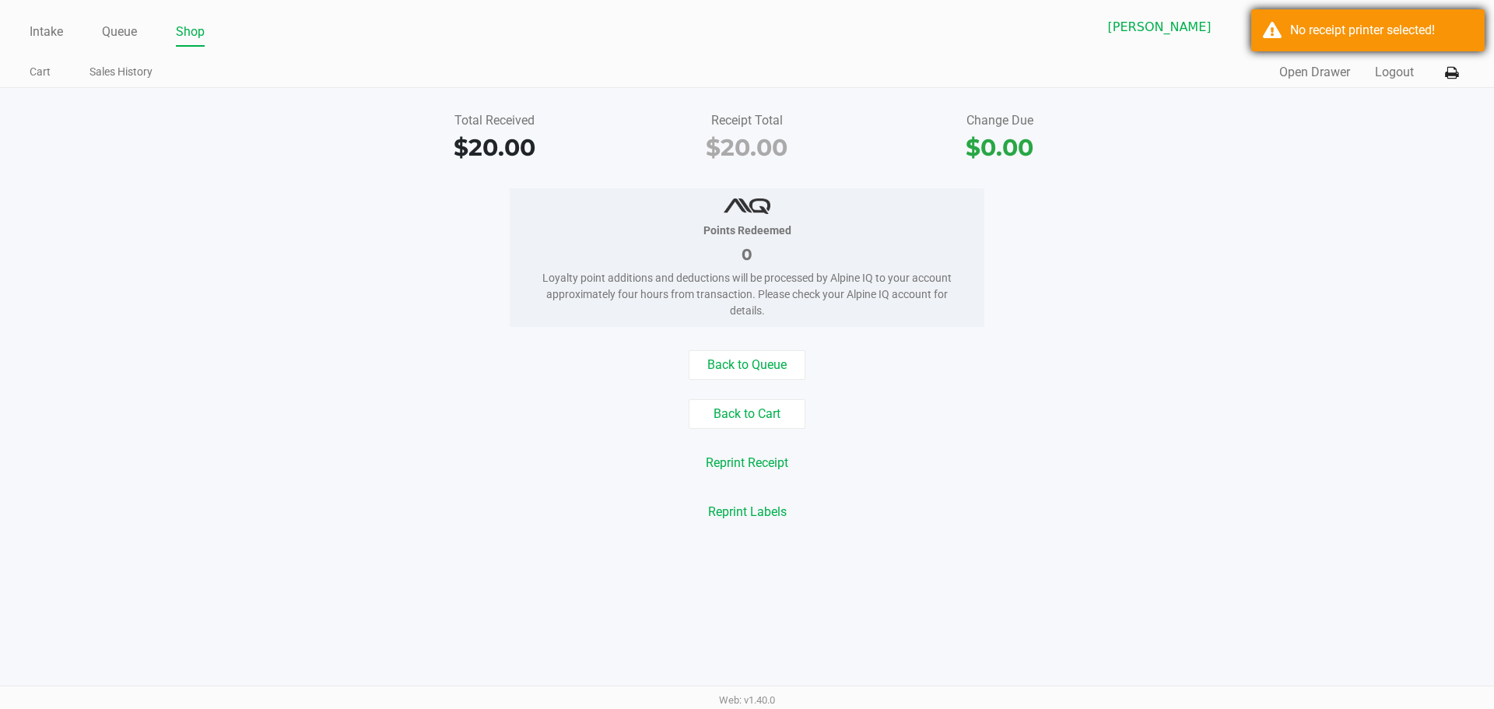
click at [1383, 26] on div "No receipt printer selected!" at bounding box center [1381, 30] width 183 height 19
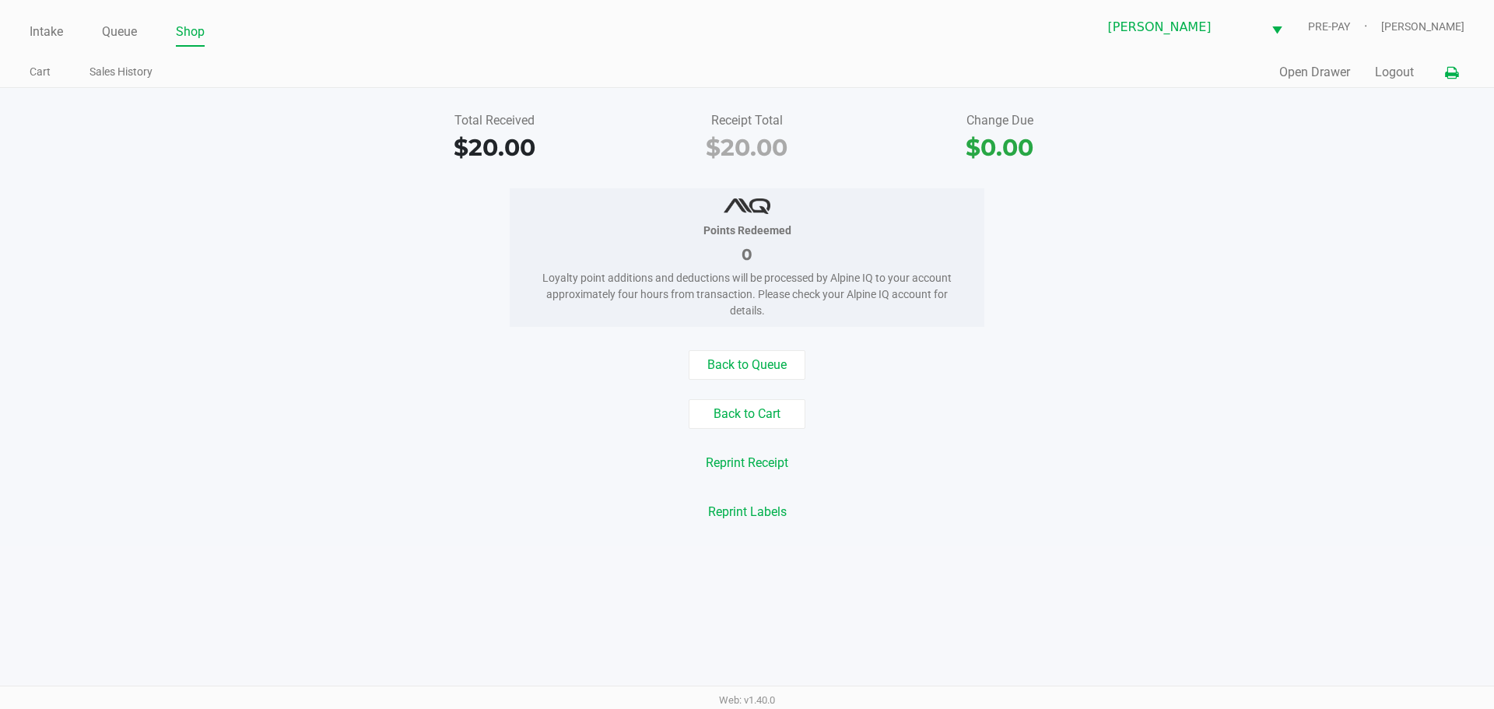
click at [1448, 65] on button at bounding box center [1452, 72] width 26 height 29
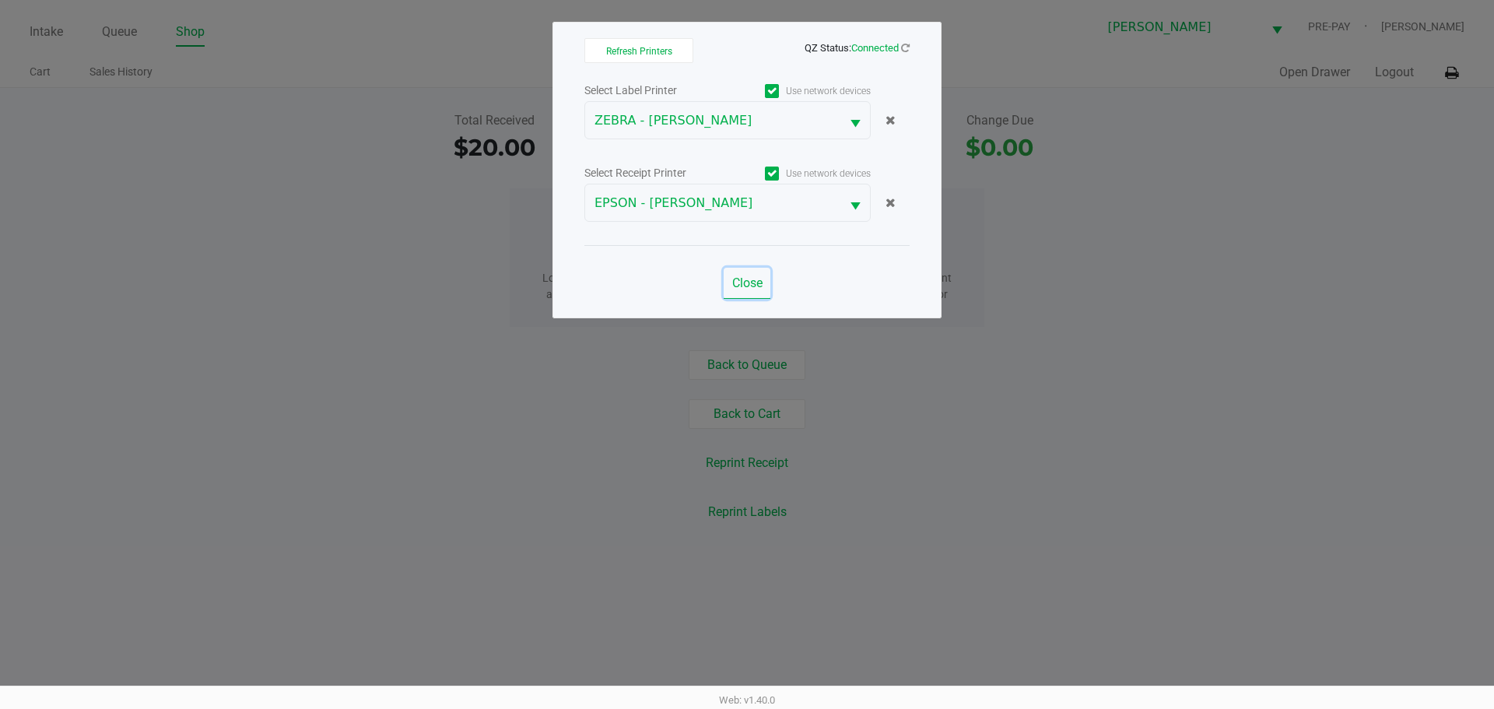
click at [757, 279] on span "Close" at bounding box center [747, 282] width 30 height 15
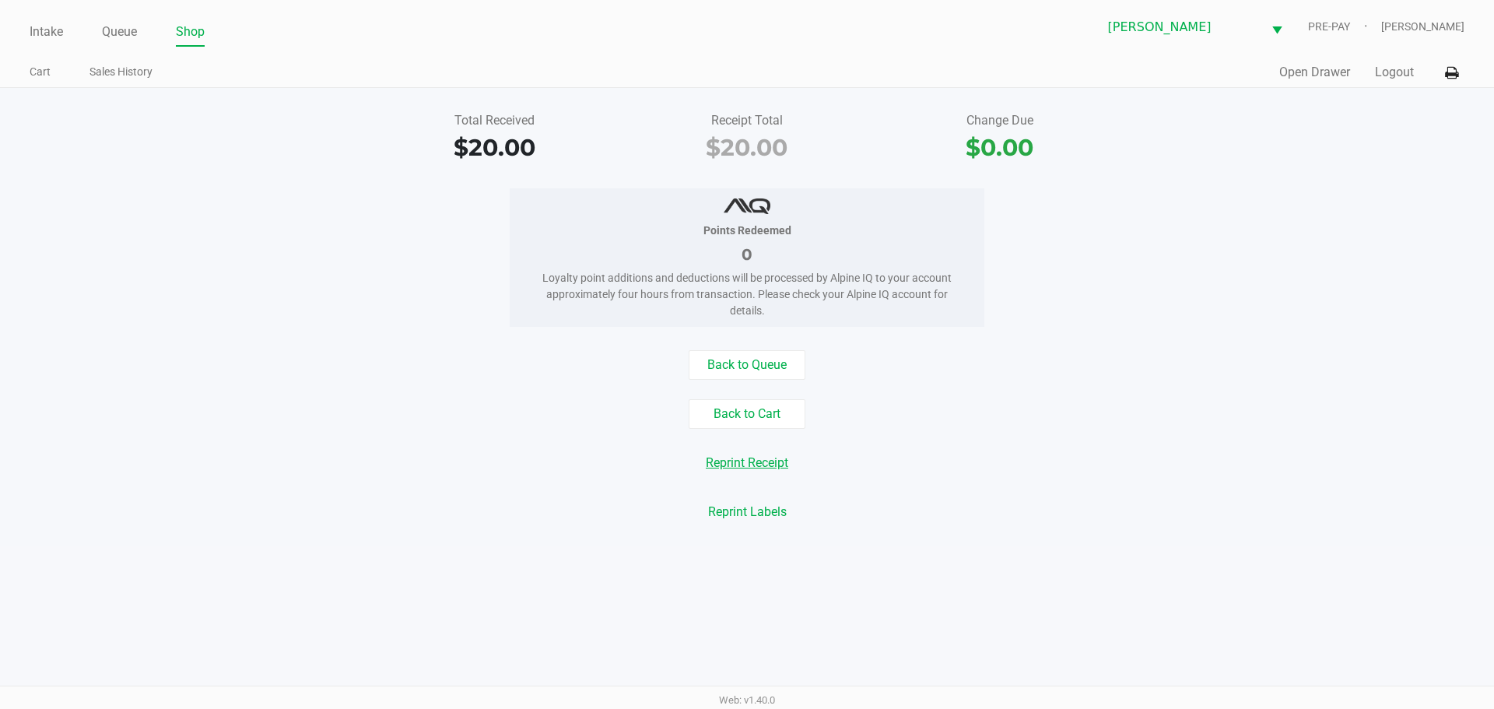
click at [738, 468] on button "Reprint Receipt" at bounding box center [747, 463] width 103 height 30
